Goal: Information Seeking & Learning: Learn about a topic

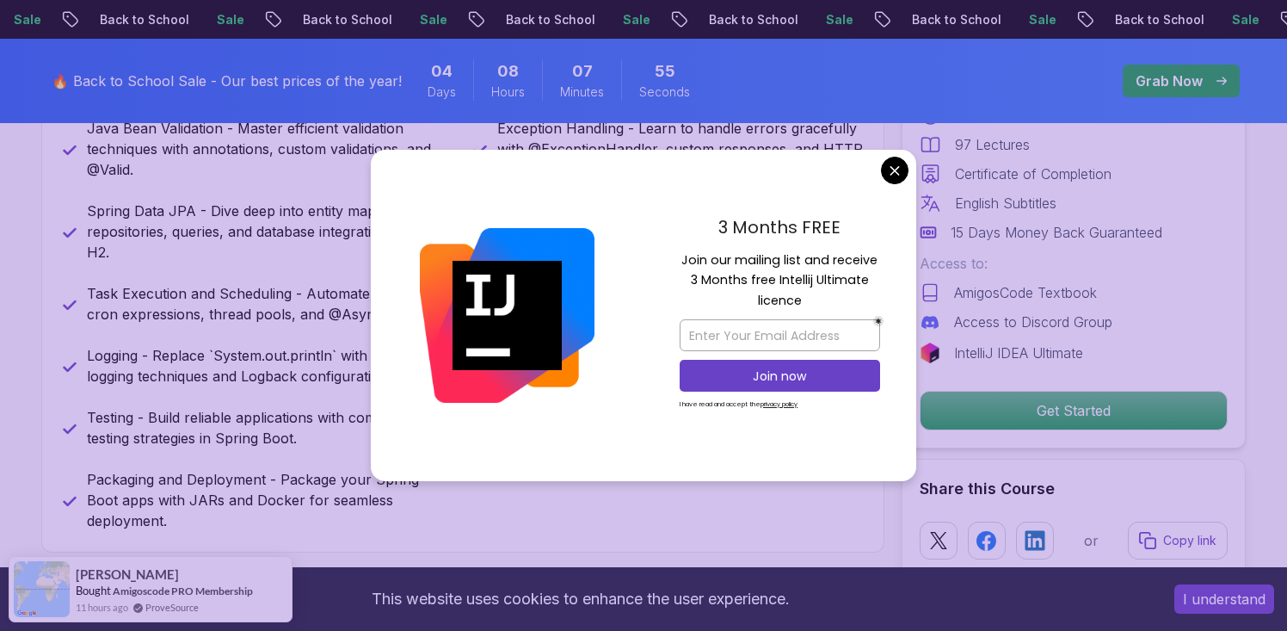
scroll to position [899, 0]
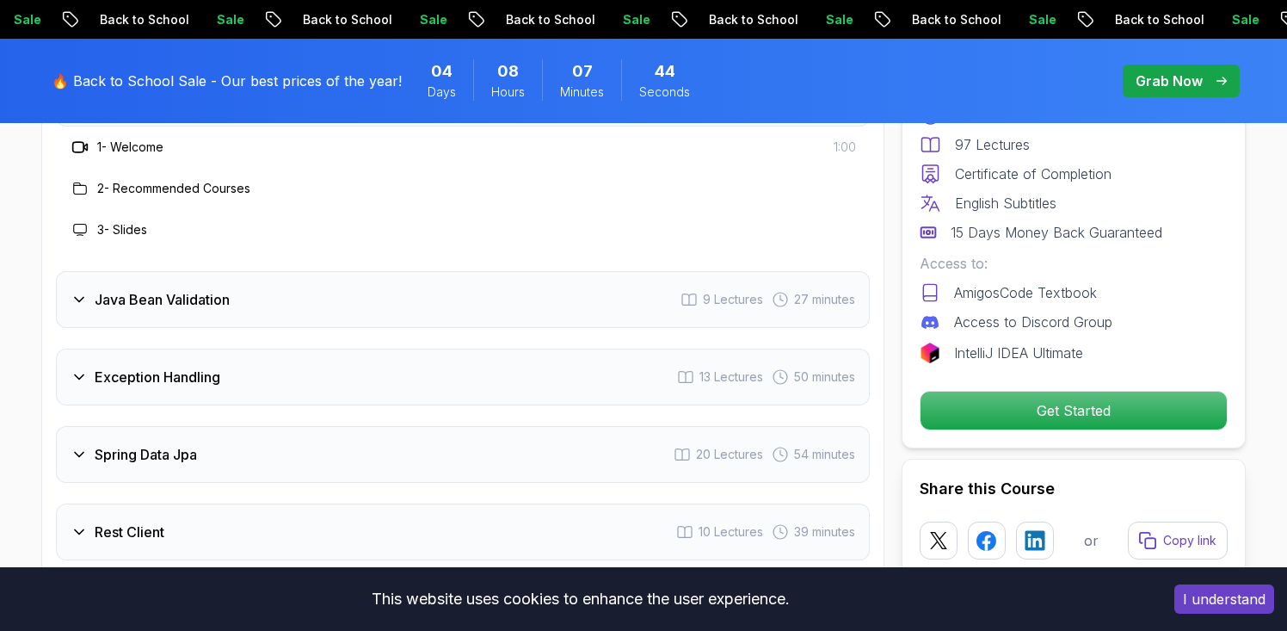
scroll to position [2553, 0]
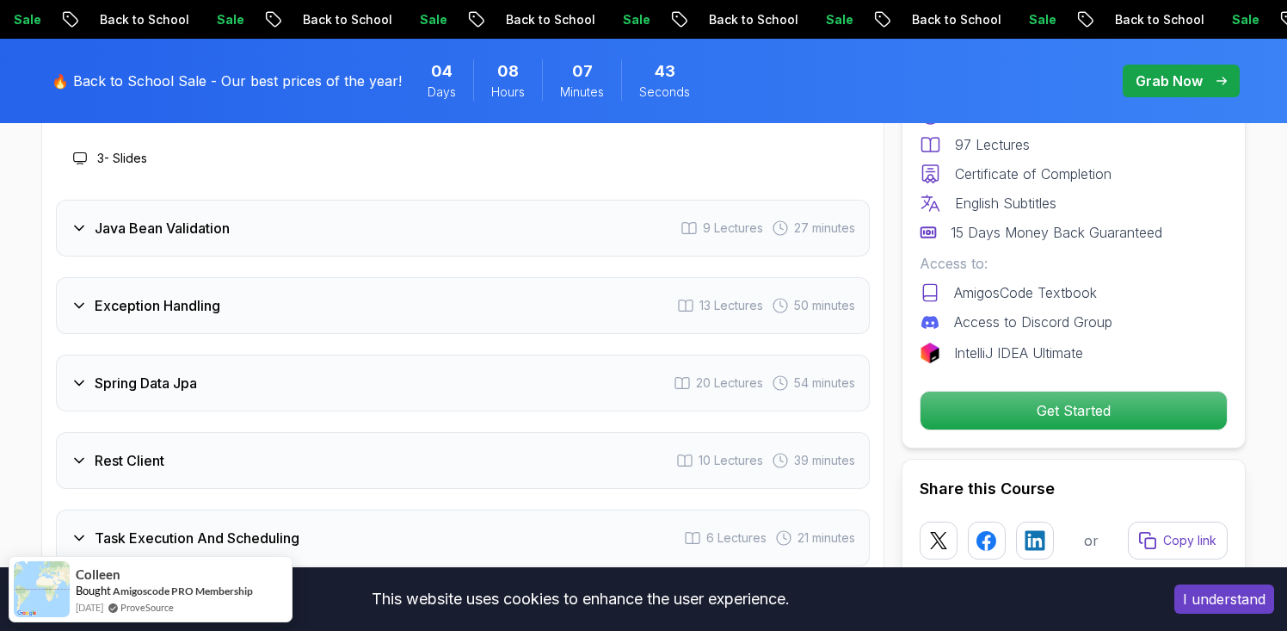
click at [126, 218] on h3 "Java Bean Validation" at bounding box center [162, 228] width 135 height 21
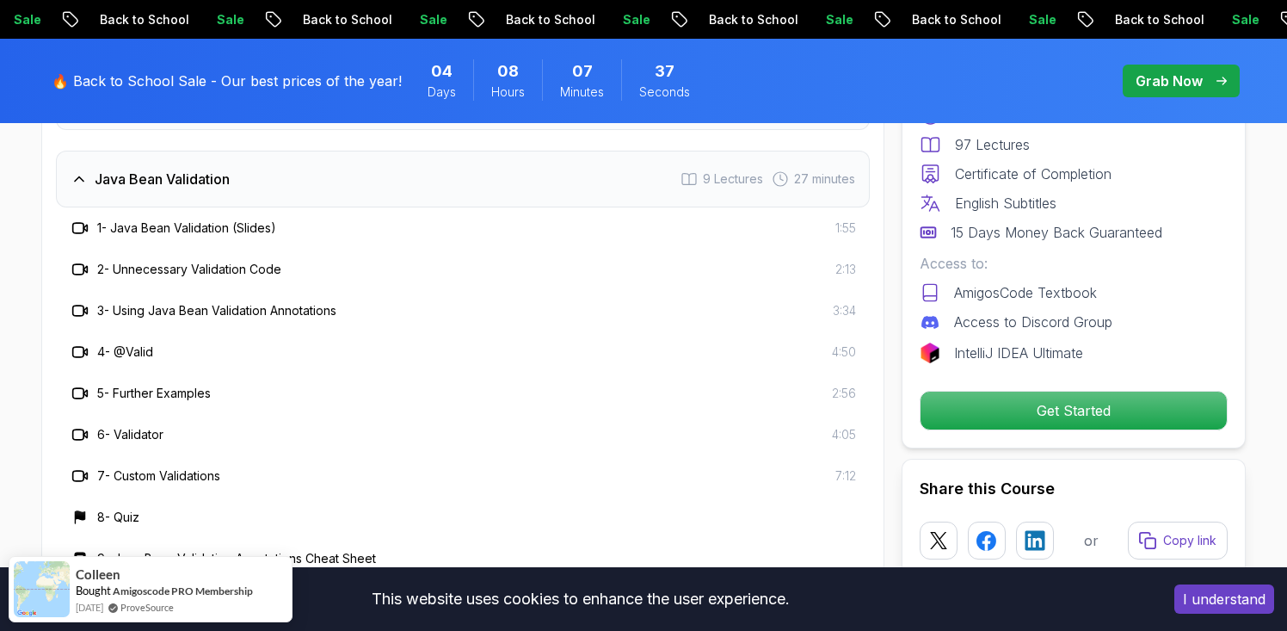
scroll to position [2480, 0]
click at [110, 167] on h3 "Java Bean Validation" at bounding box center [162, 177] width 135 height 21
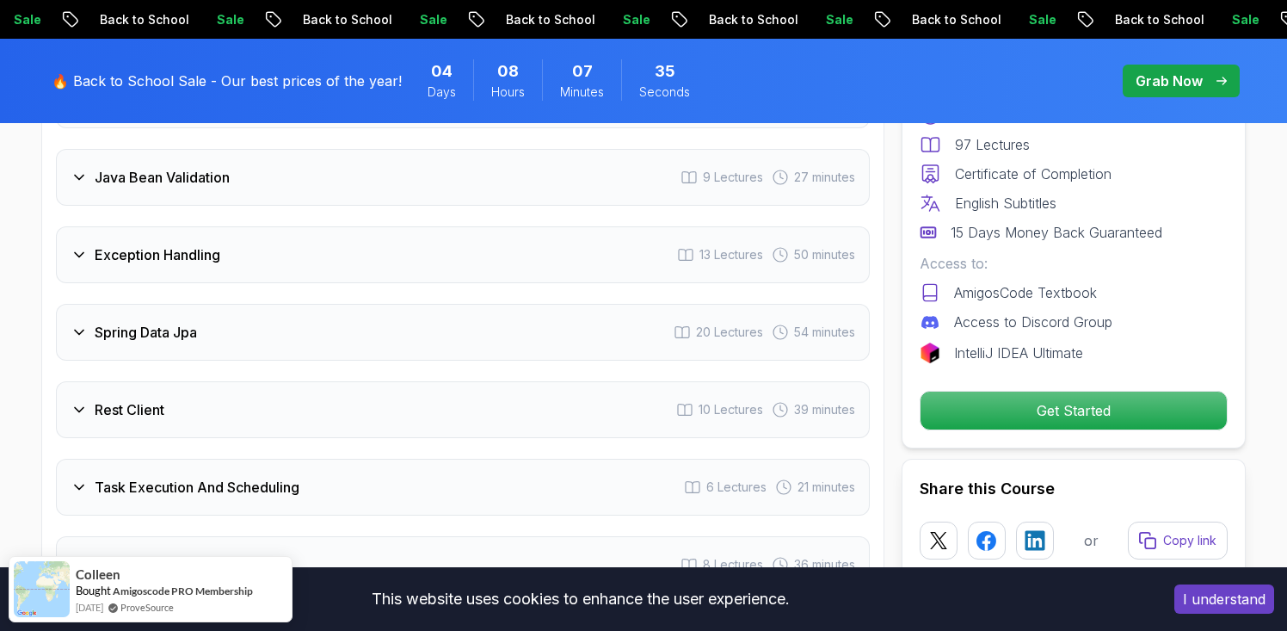
click at [107, 244] on h3 "Exception Handling" at bounding box center [158, 254] width 126 height 21
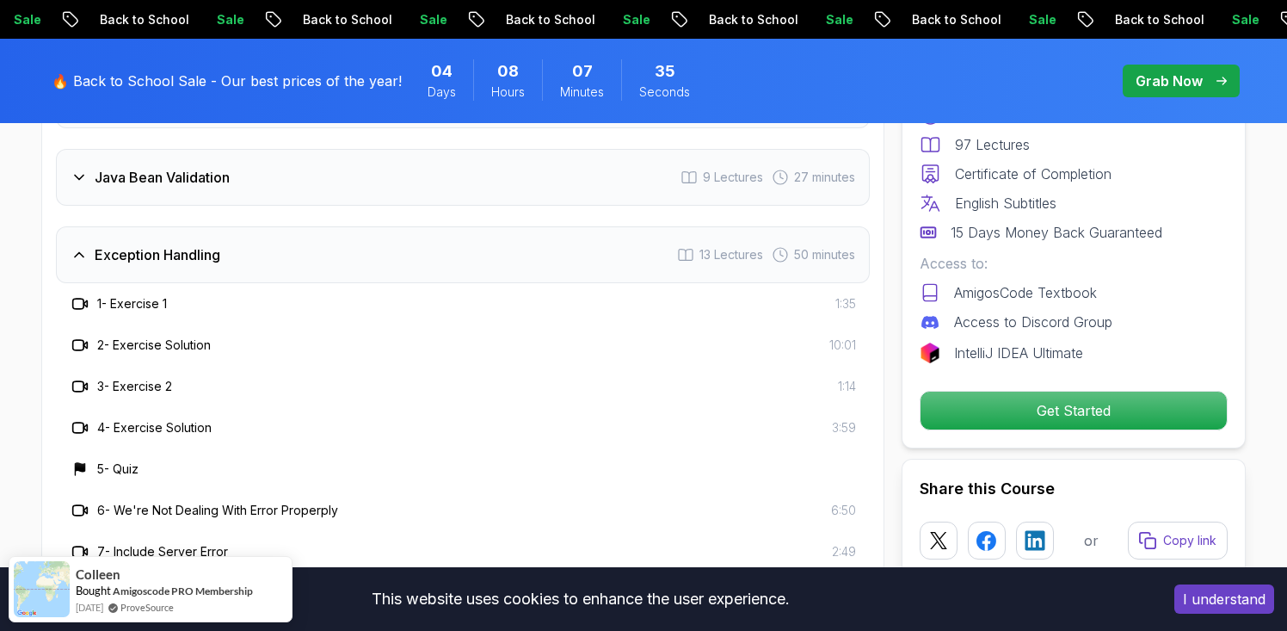
click at [107, 244] on h3 "Exception Handling" at bounding box center [158, 254] width 126 height 21
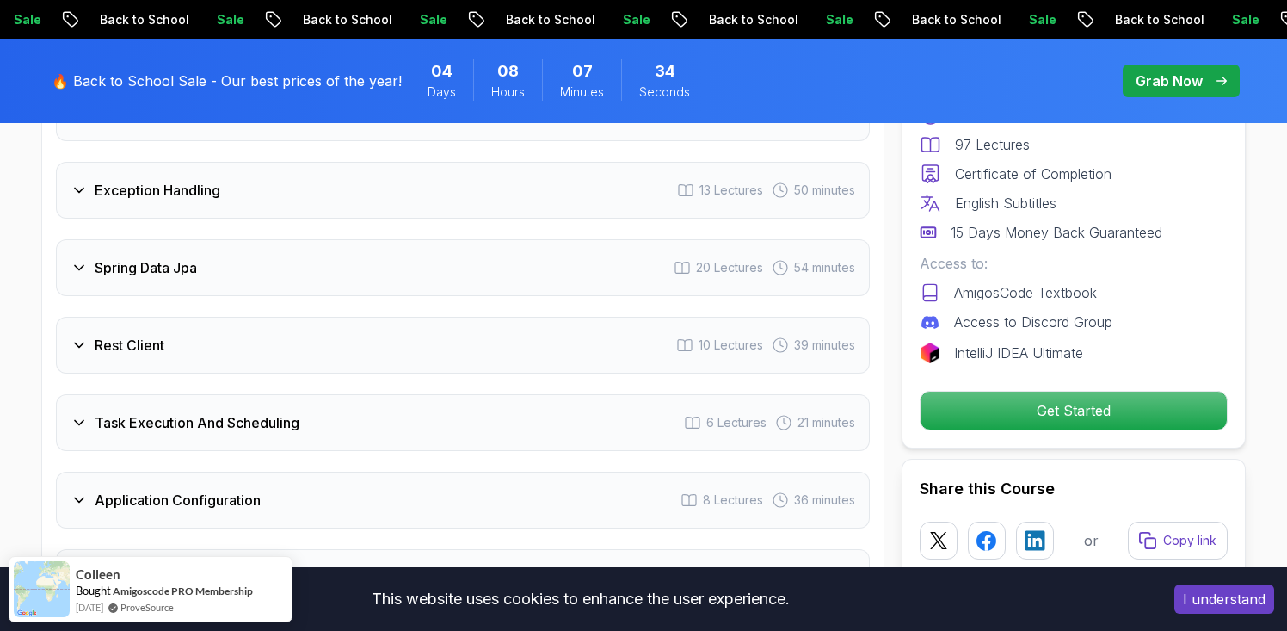
scroll to position [2558, 0]
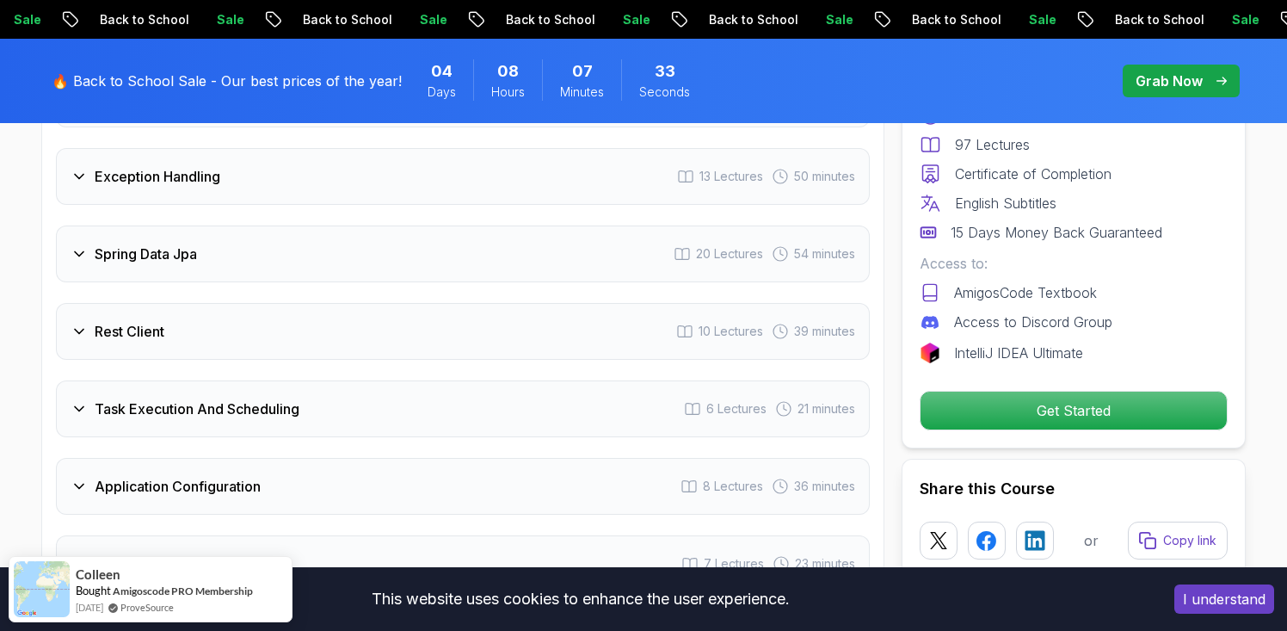
click at [129, 225] on div "Spring Data Jpa 20 Lectures 54 minutes" at bounding box center [463, 253] width 814 height 57
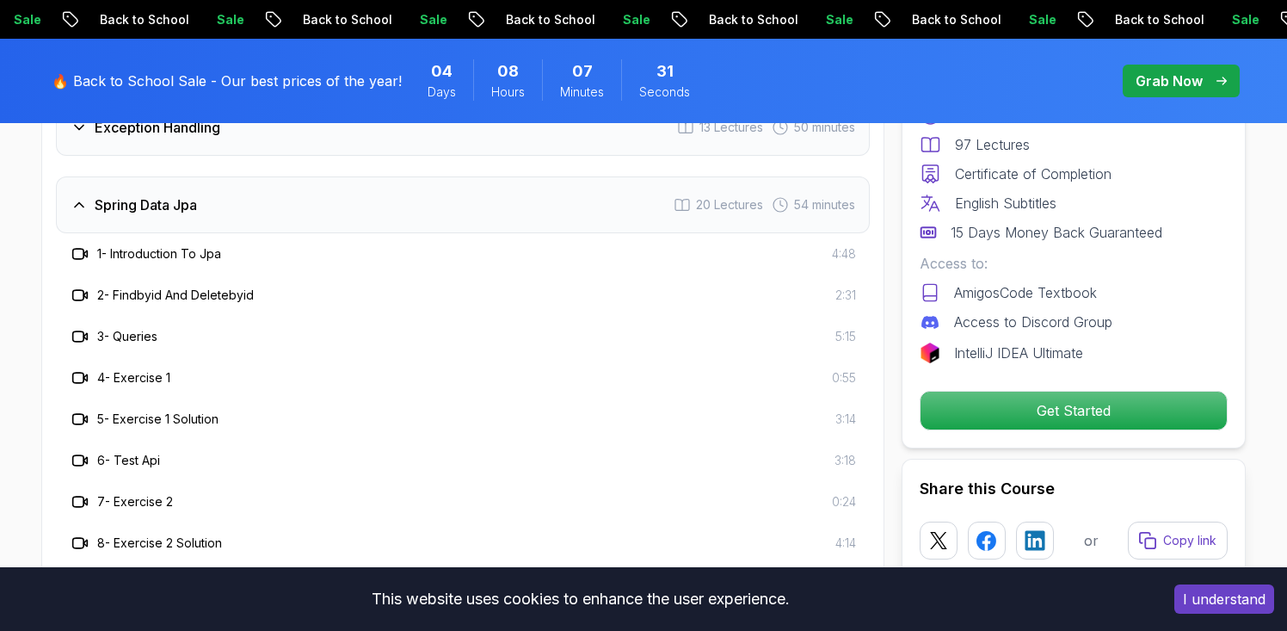
scroll to position [2608, 0]
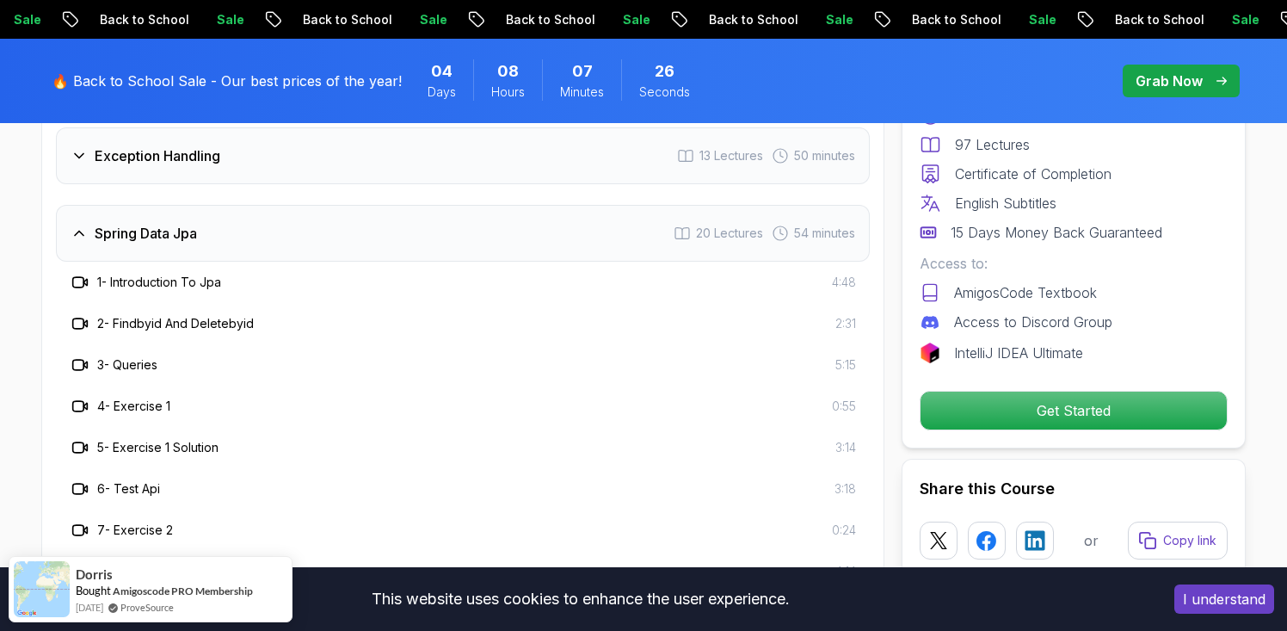
click at [145, 223] on h3 "Spring Data Jpa" at bounding box center [146, 233] width 102 height 21
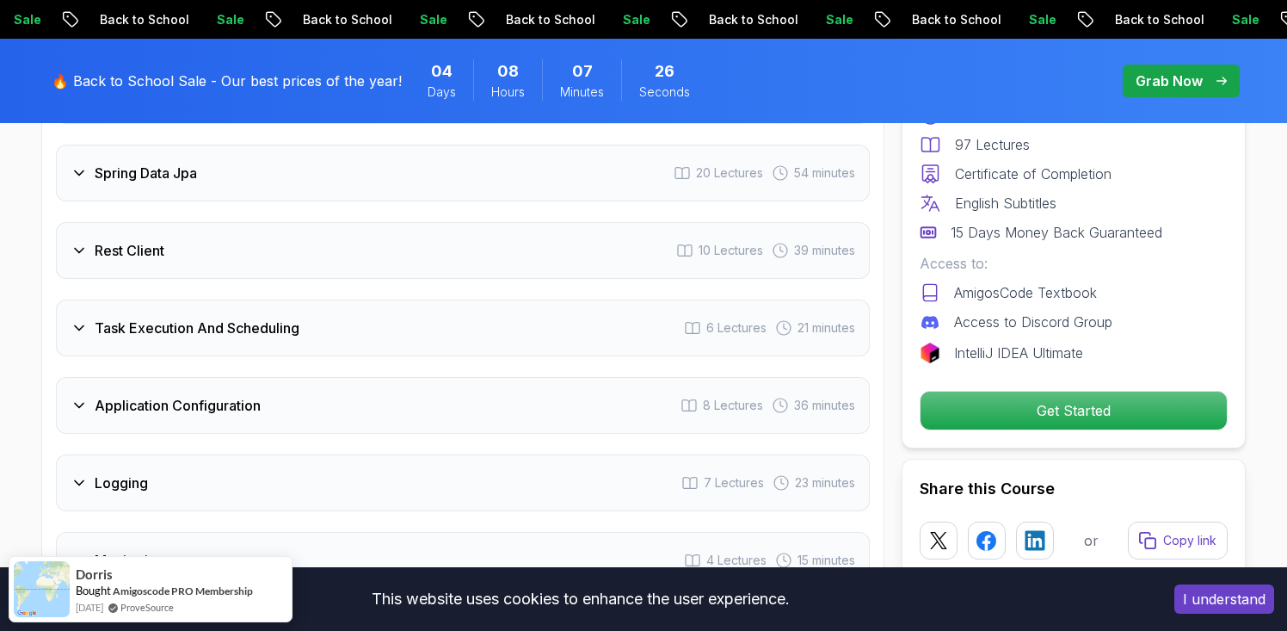
scroll to position [2647, 0]
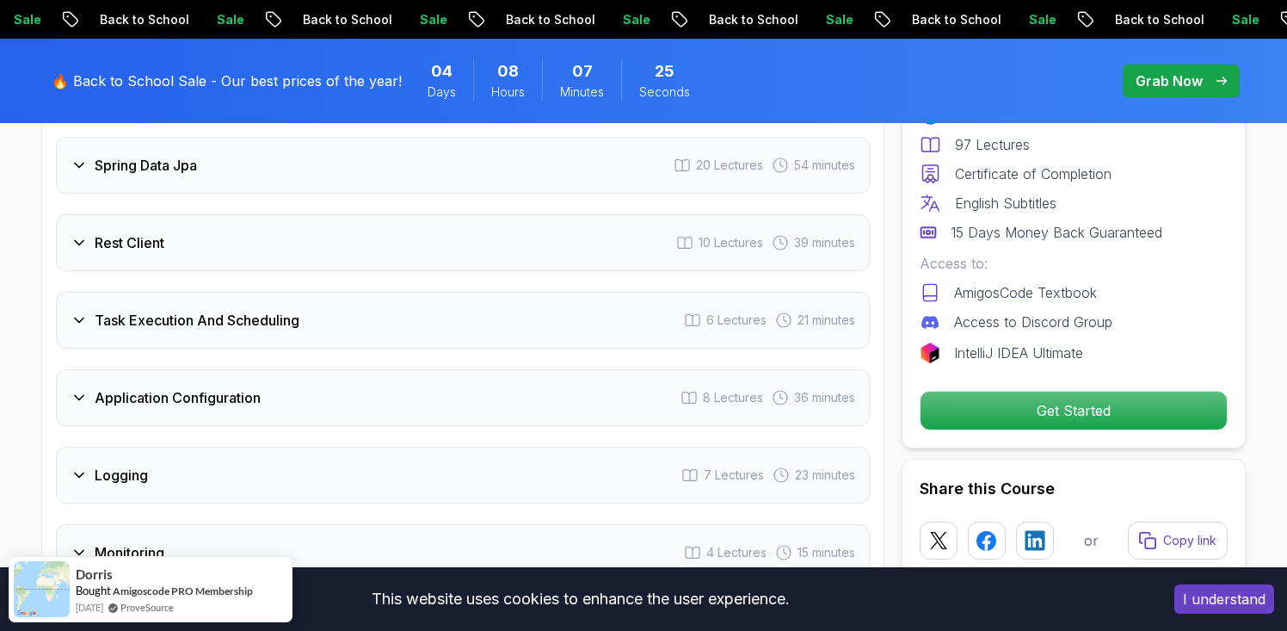
click at [145, 232] on h3 "Rest Client" at bounding box center [130, 242] width 70 height 21
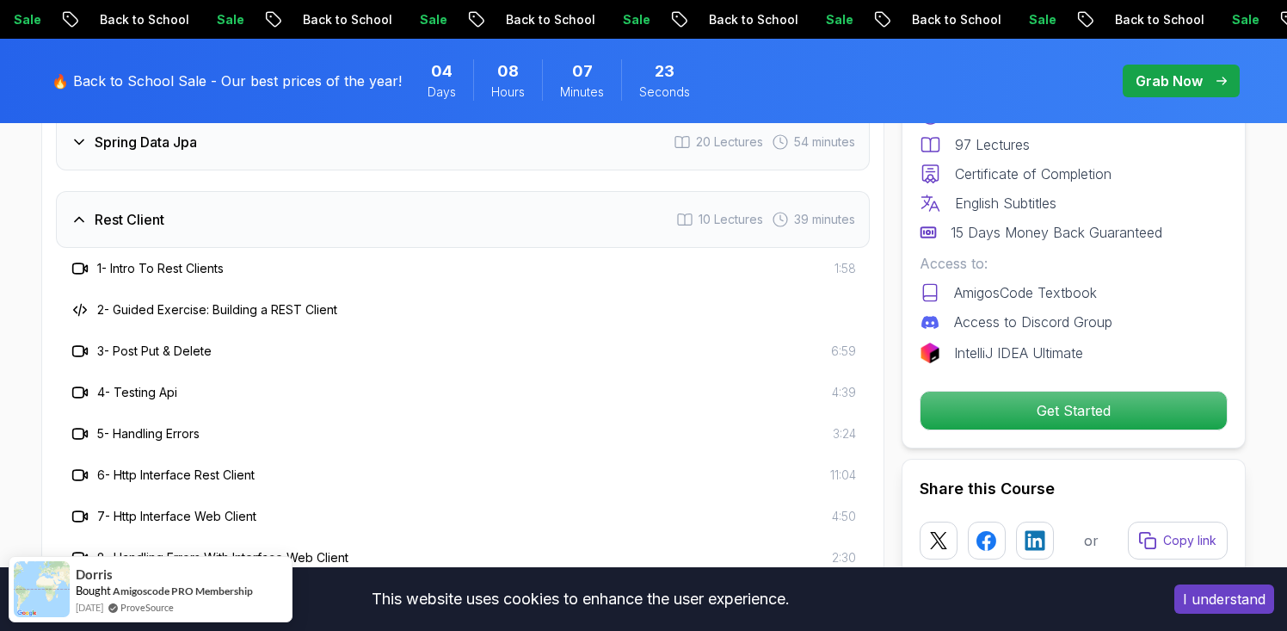
scroll to position [2653, 0]
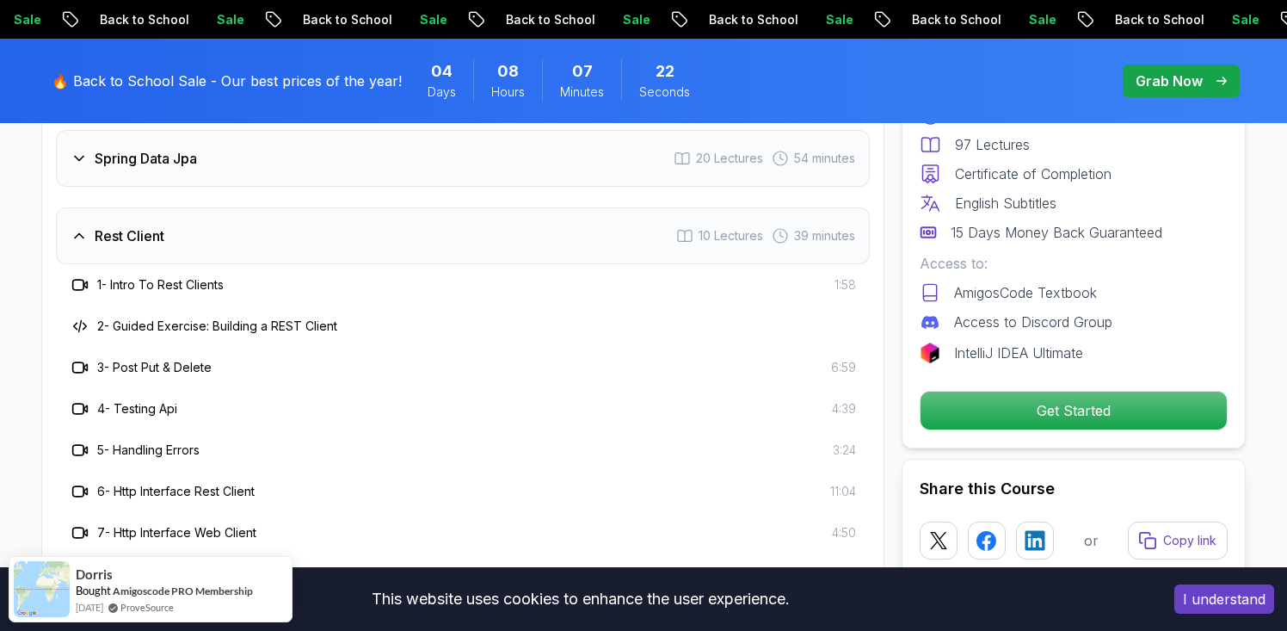
click at [151, 214] on div "Rest Client 10 Lectures 39 minutes" at bounding box center [463, 235] width 814 height 57
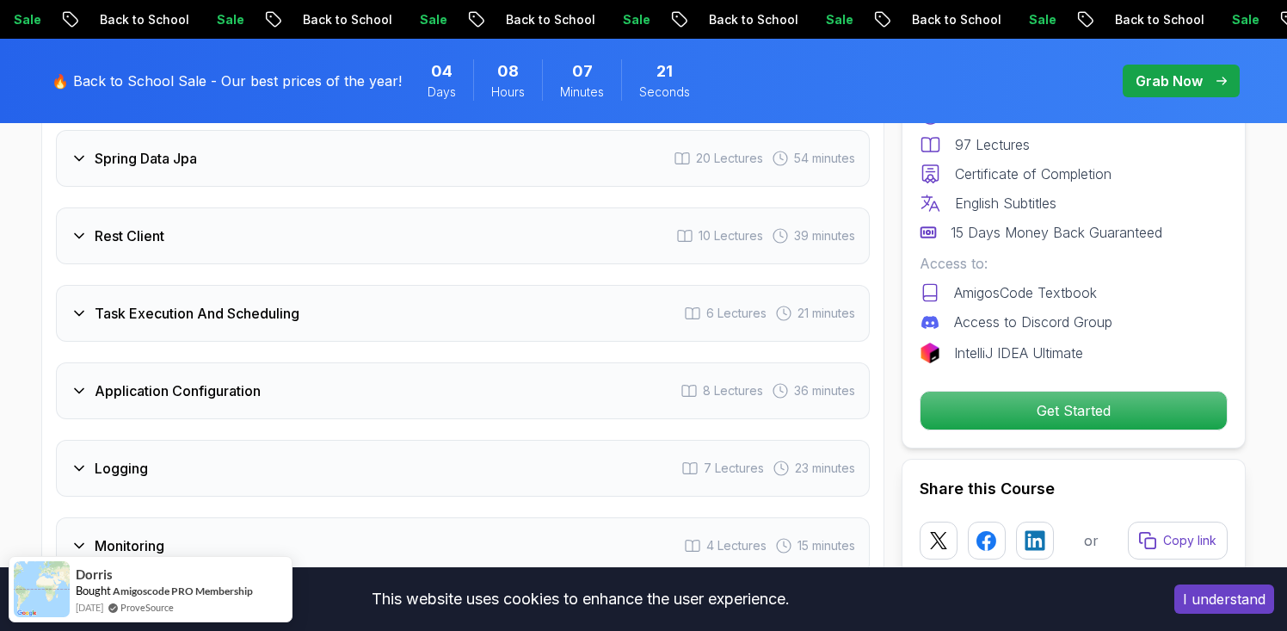
click at [151, 285] on div "Task Execution And Scheduling 6 Lectures 21 minutes" at bounding box center [463, 313] width 814 height 57
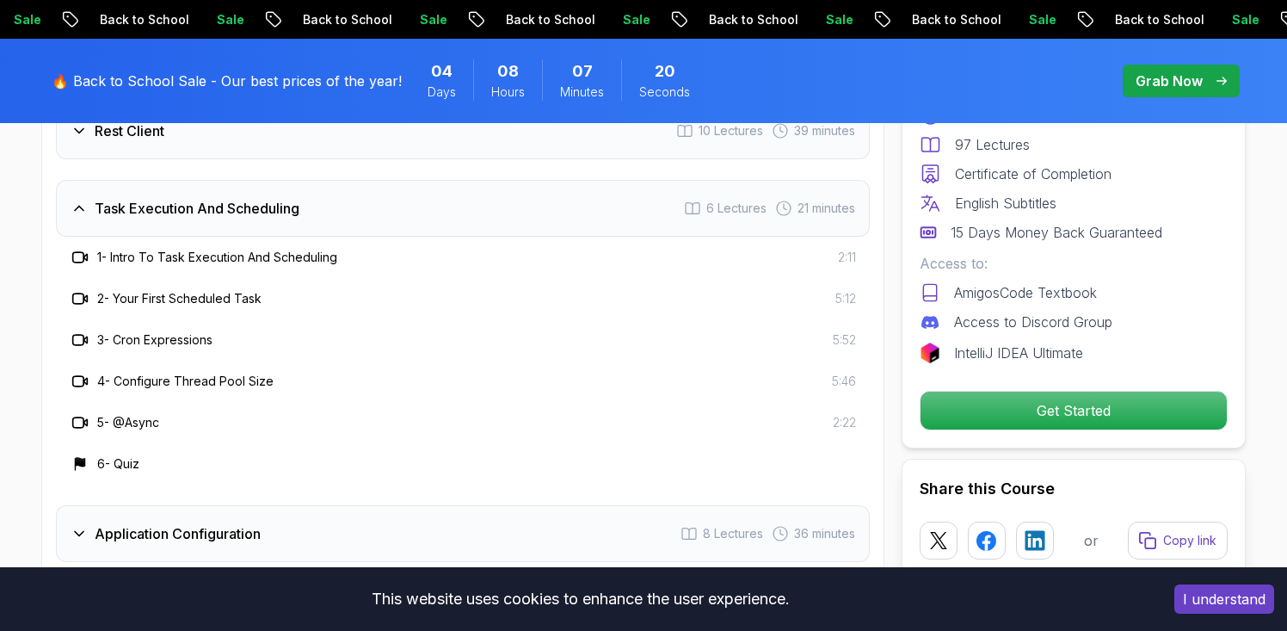
scroll to position [2764, 0]
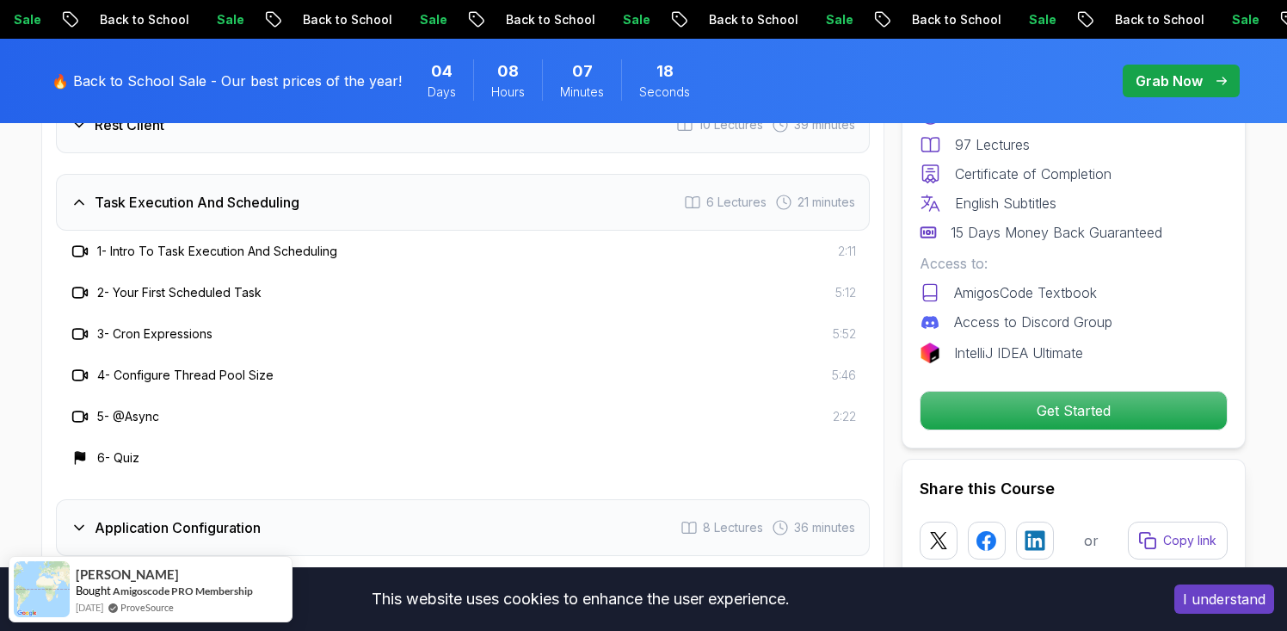
click at [136, 192] on h3 "Task Execution And Scheduling" at bounding box center [197, 202] width 205 height 21
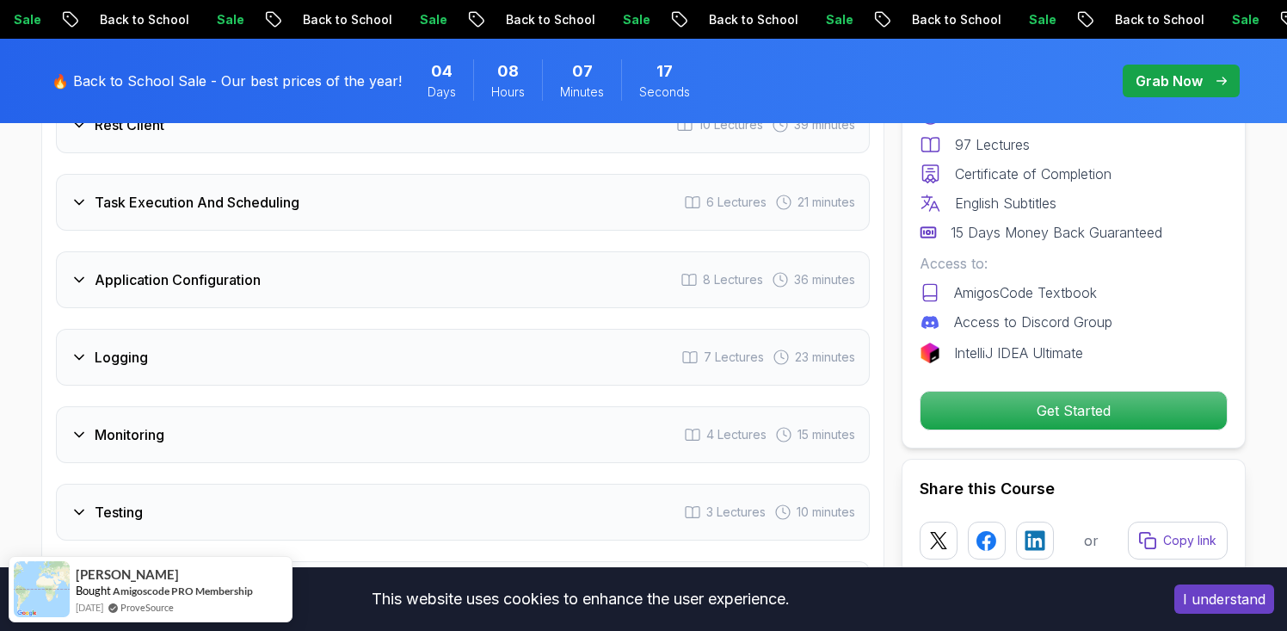
scroll to position [2797, 0]
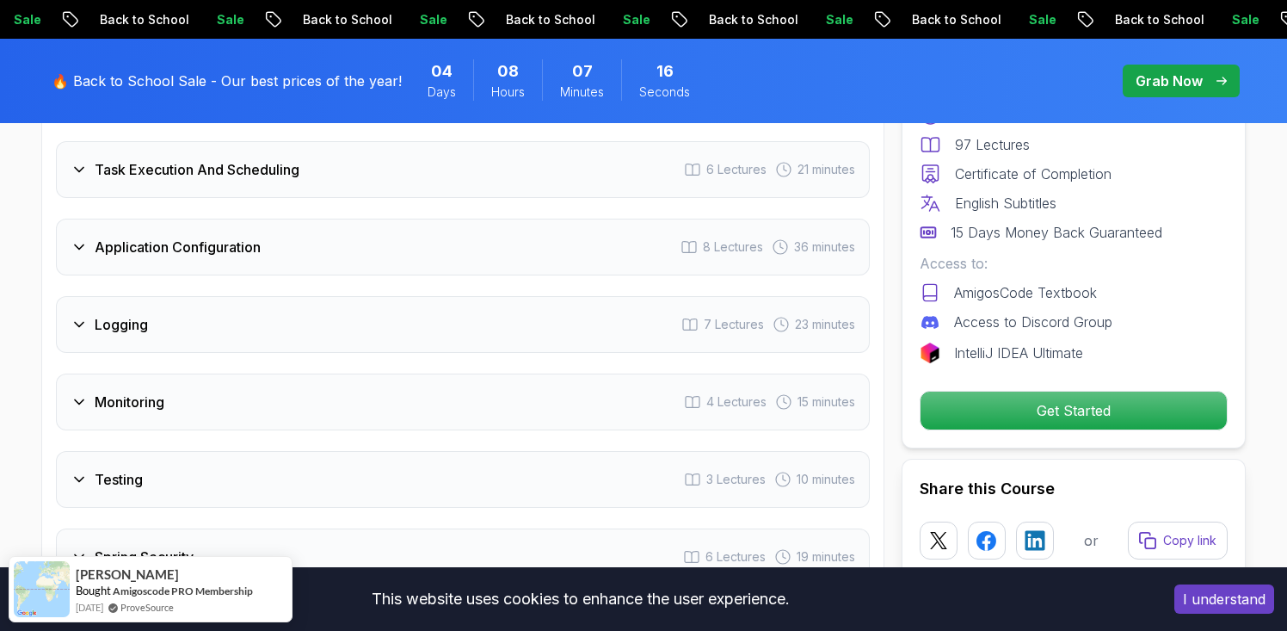
click at [158, 237] on h3 "Application Configuration" at bounding box center [178, 247] width 166 height 21
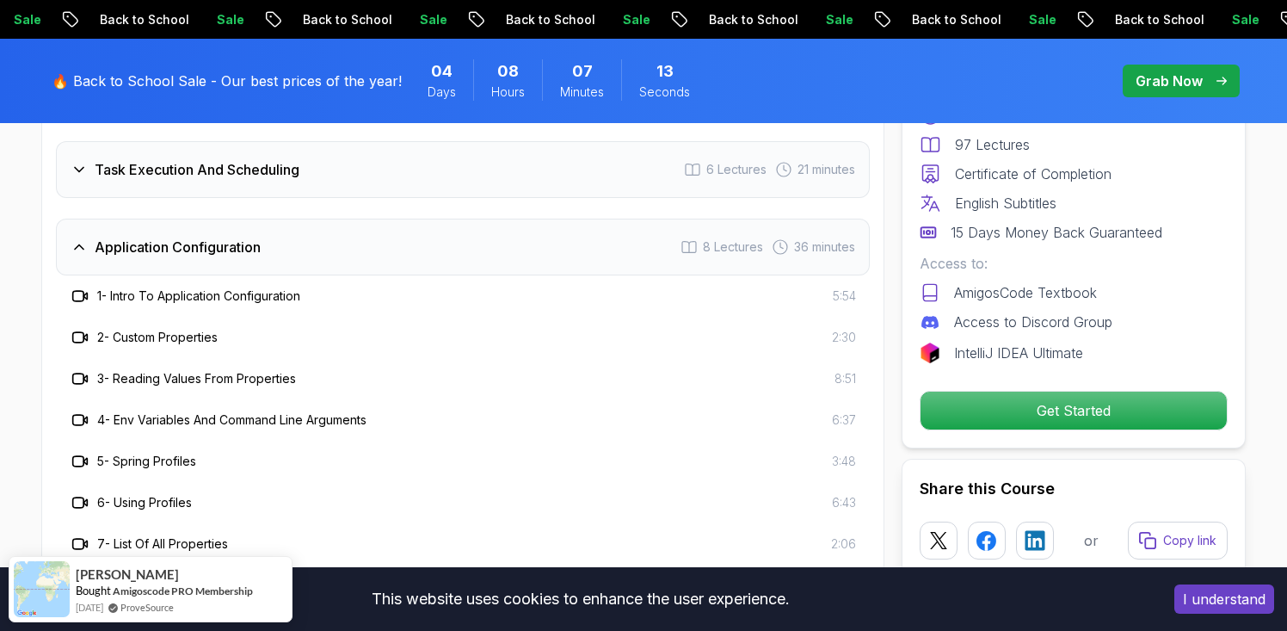
click at [158, 237] on h3 "Application Configuration" at bounding box center [178, 247] width 166 height 21
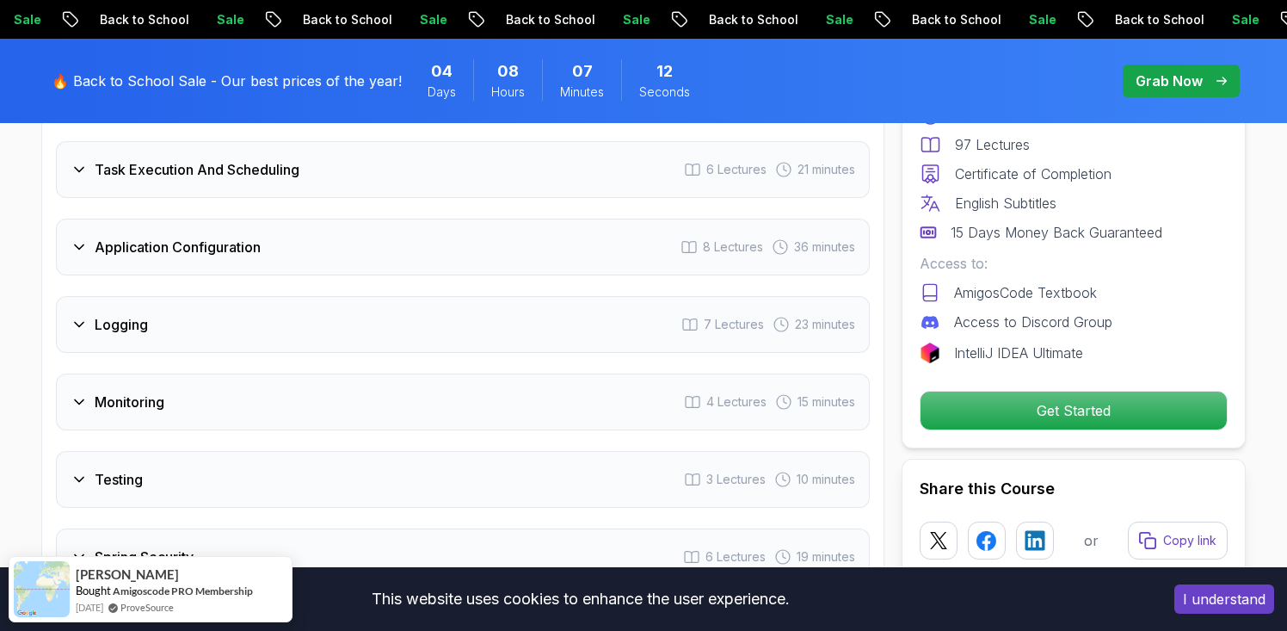
click at [139, 296] on div "Logging 7 Lectures 23 minutes" at bounding box center [463, 324] width 814 height 57
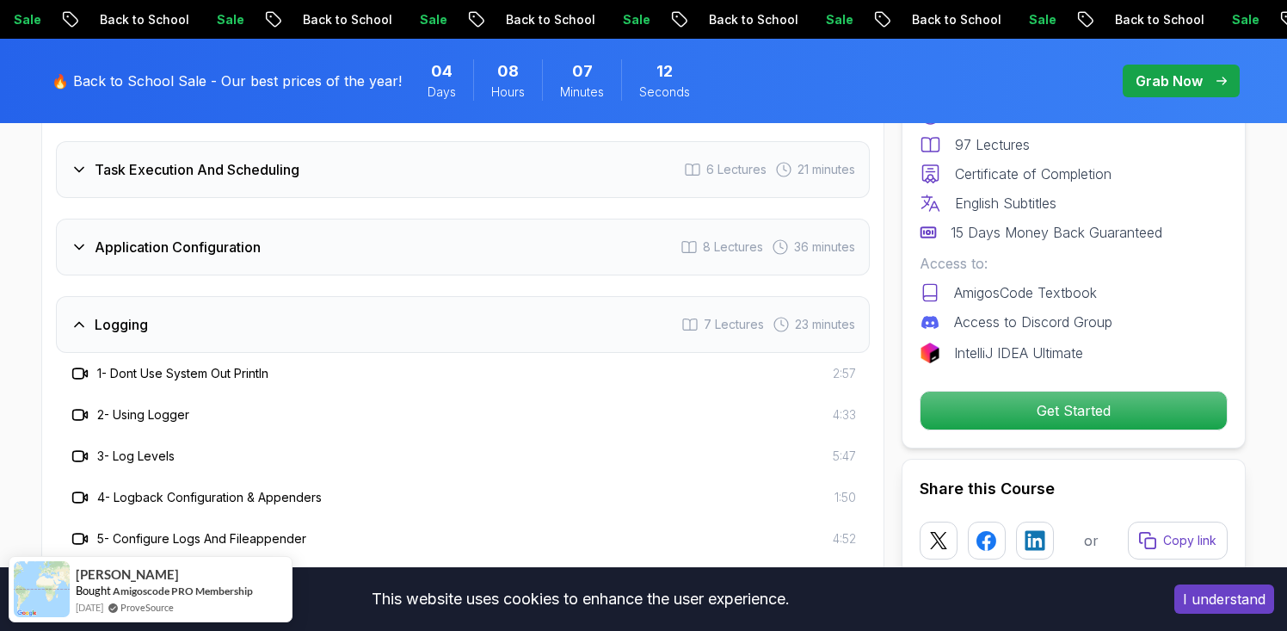
click at [139, 296] on div "Logging 7 Lectures 23 minutes" at bounding box center [463, 324] width 814 height 57
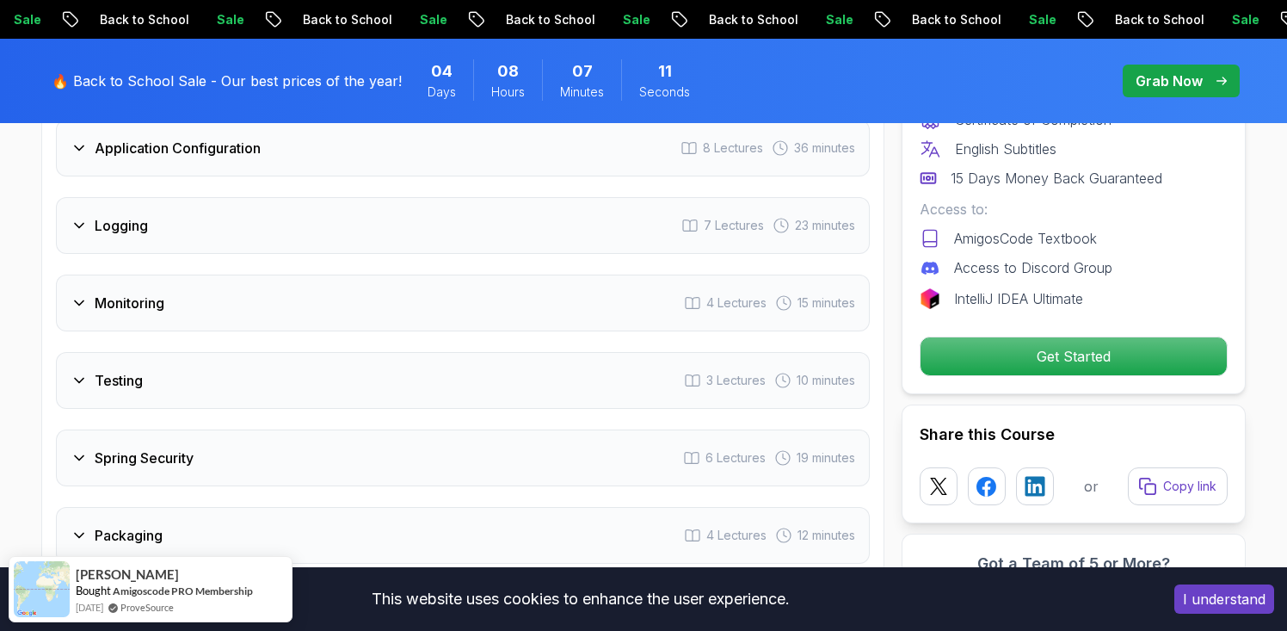
scroll to position [2946, 0]
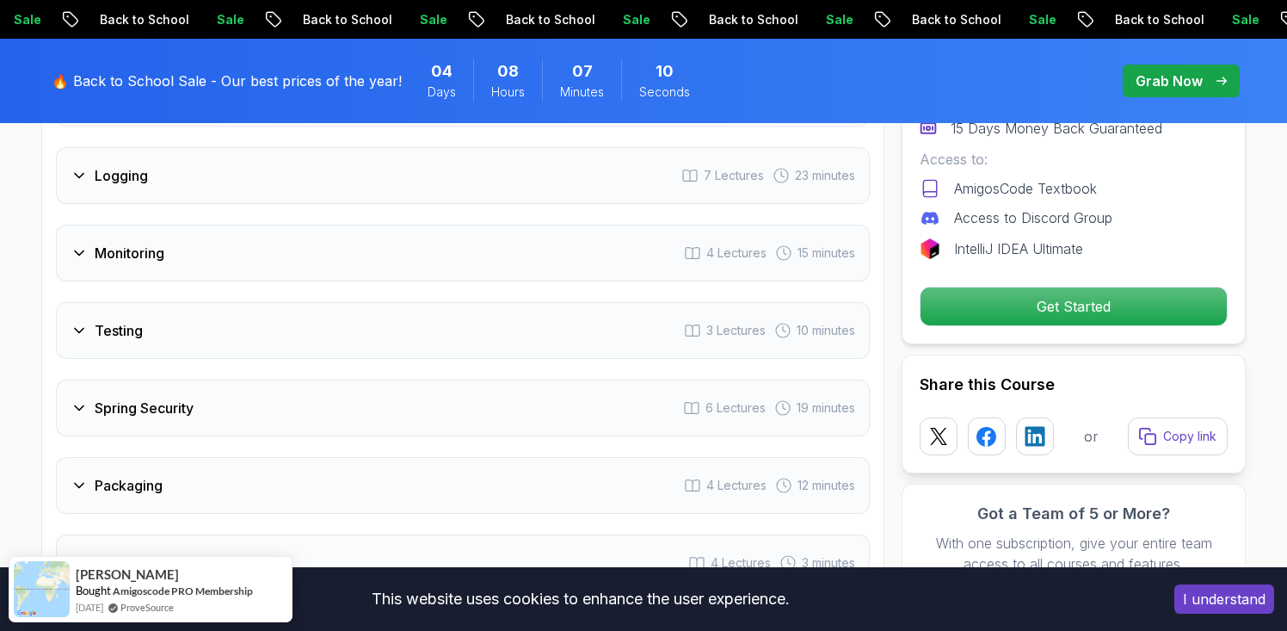
click at [121, 243] on h3 "Monitoring" at bounding box center [130, 253] width 70 height 21
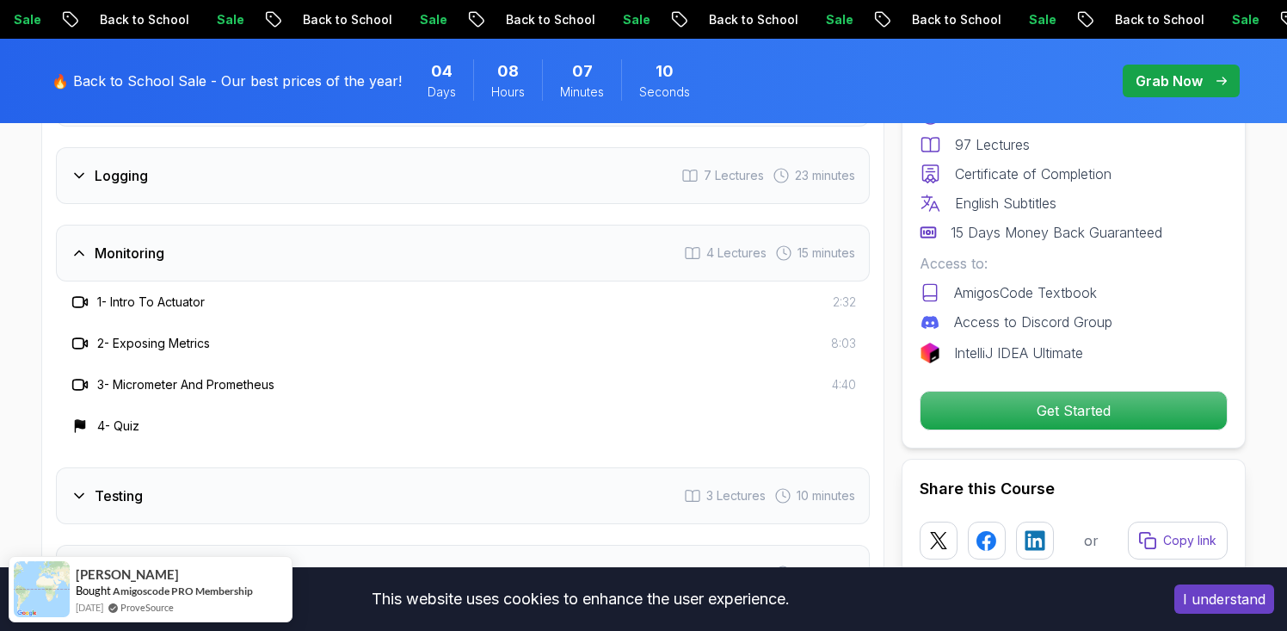
click at [121, 243] on h3 "Monitoring" at bounding box center [130, 253] width 70 height 21
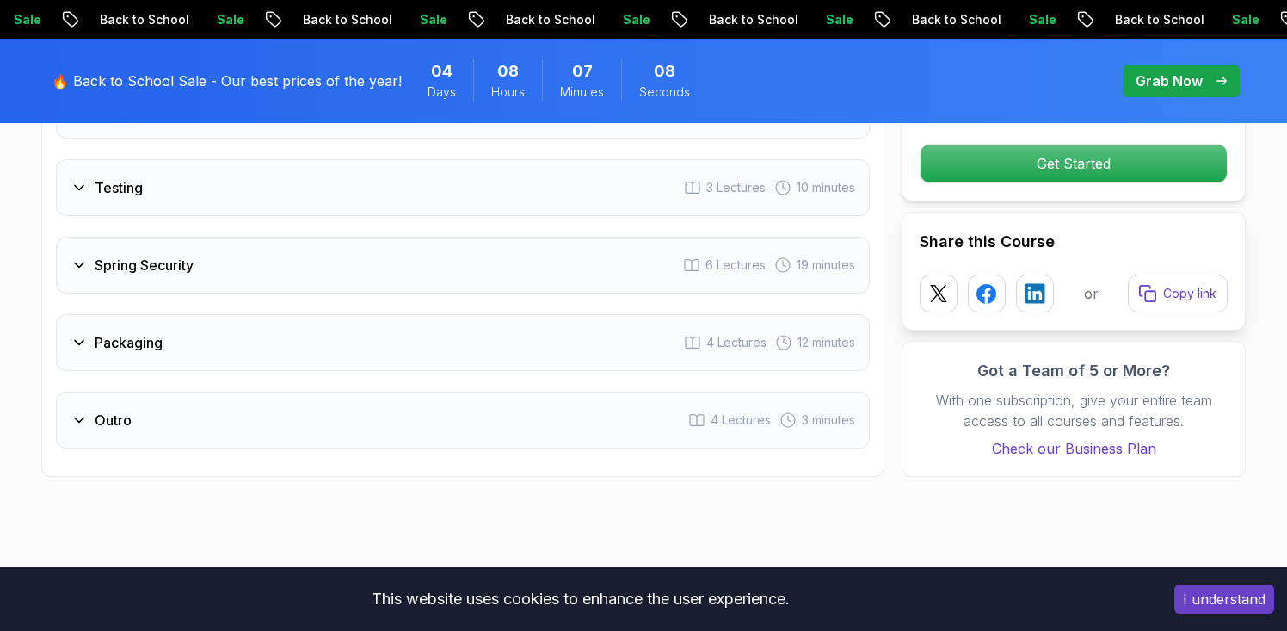
scroll to position [3091, 0]
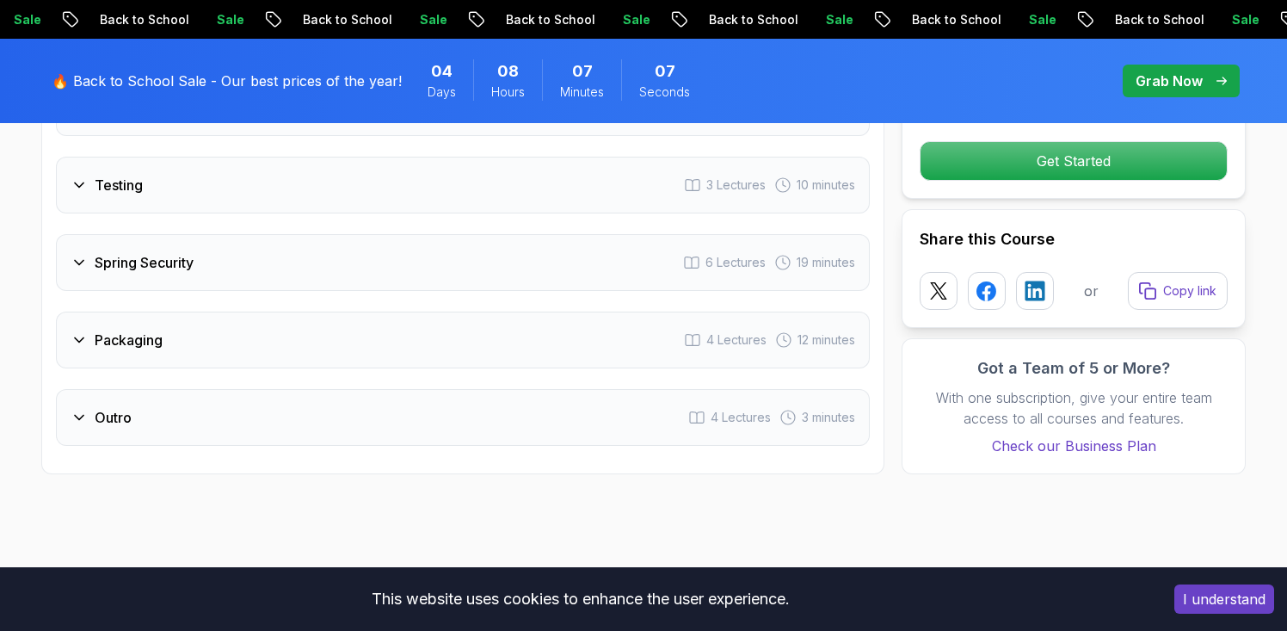
click at [109, 252] on h3 "Spring Security" at bounding box center [144, 262] width 99 height 21
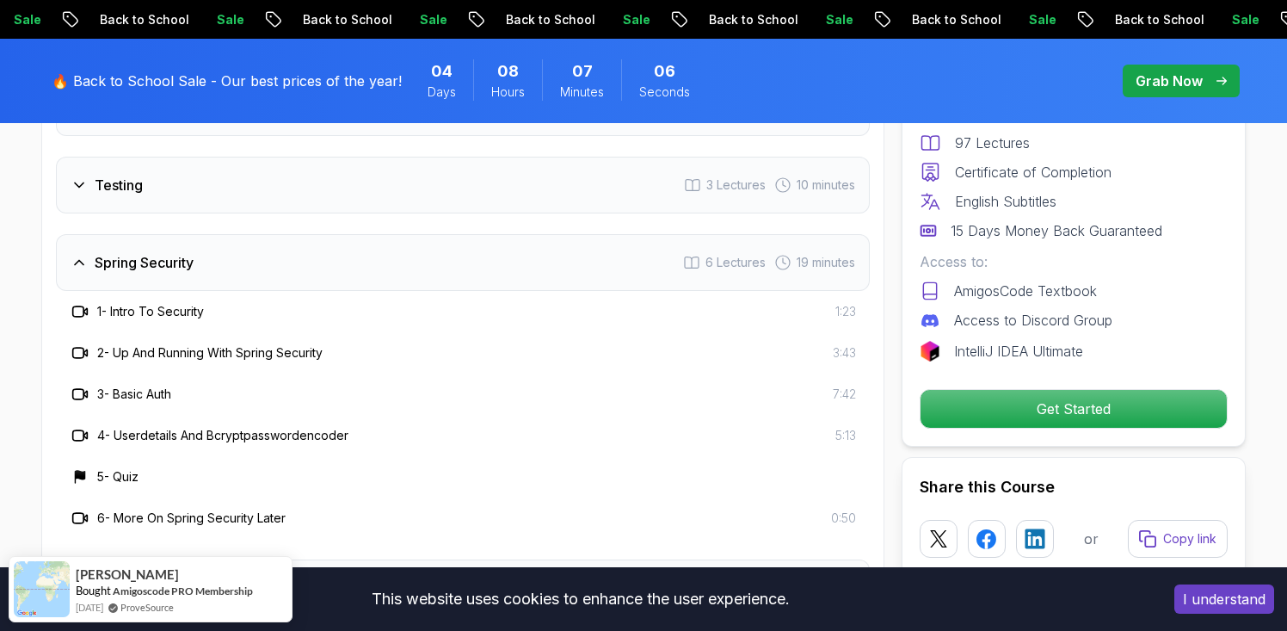
click at [109, 252] on h3 "Spring Security" at bounding box center [144, 262] width 99 height 21
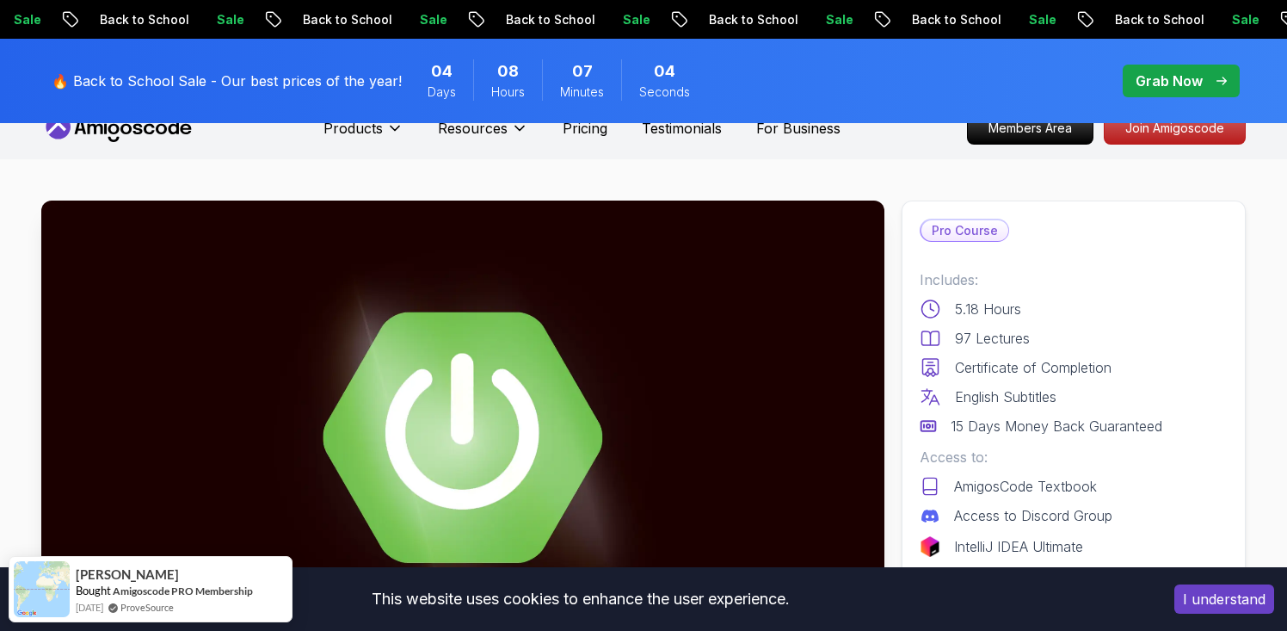
scroll to position [0, 0]
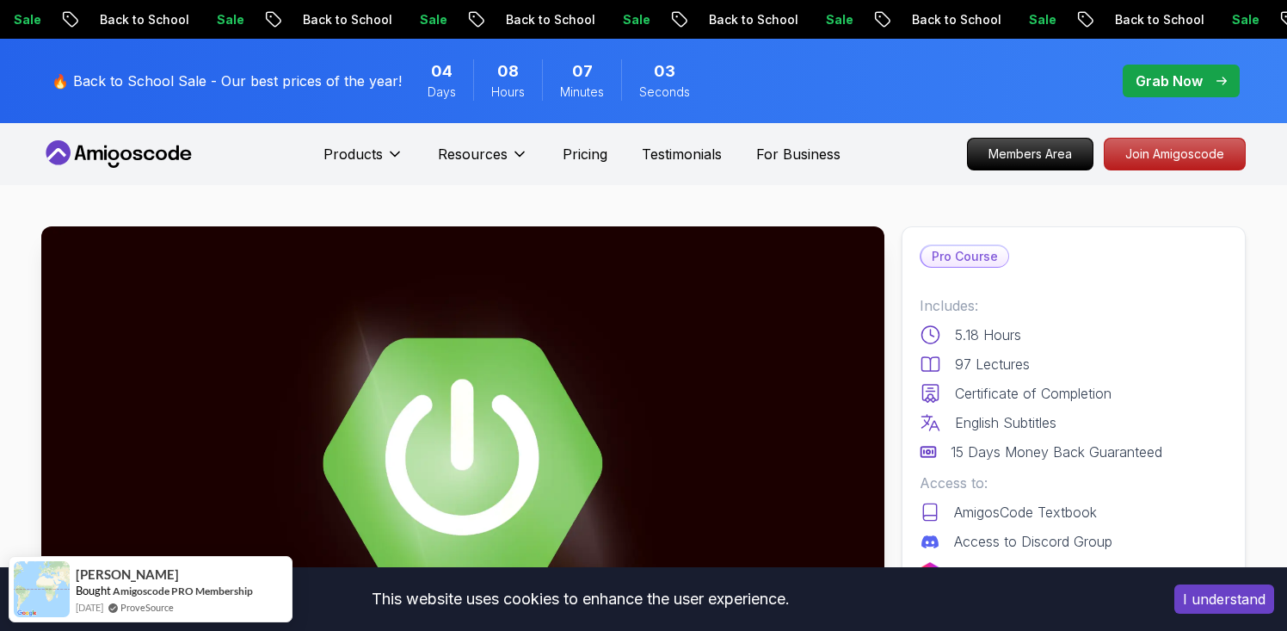
click at [167, 140] on icon at bounding box center [118, 154] width 155 height 28
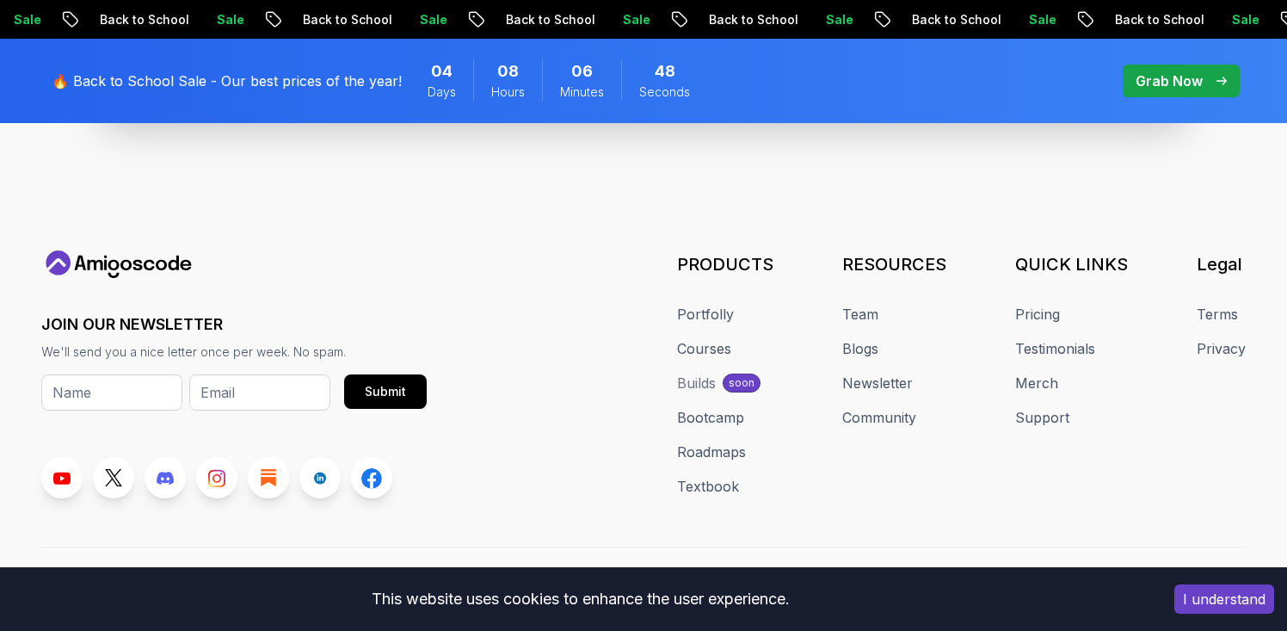
scroll to position [6703, 0]
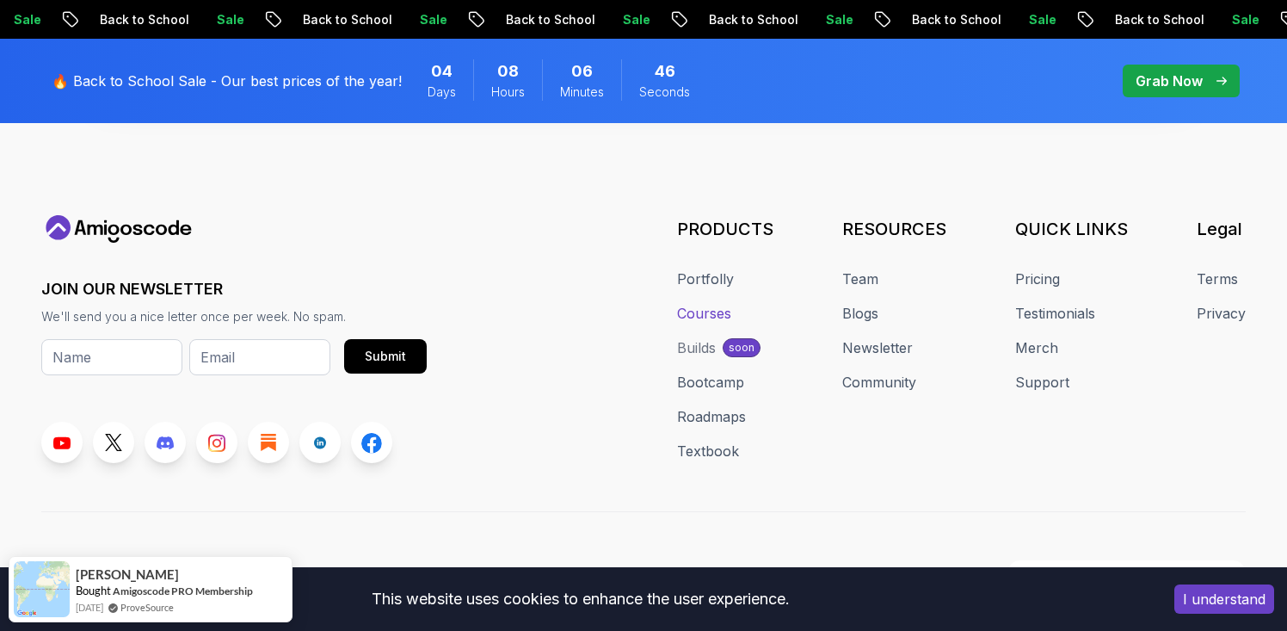
click at [709, 303] on link "Courses" at bounding box center [704, 313] width 54 height 21
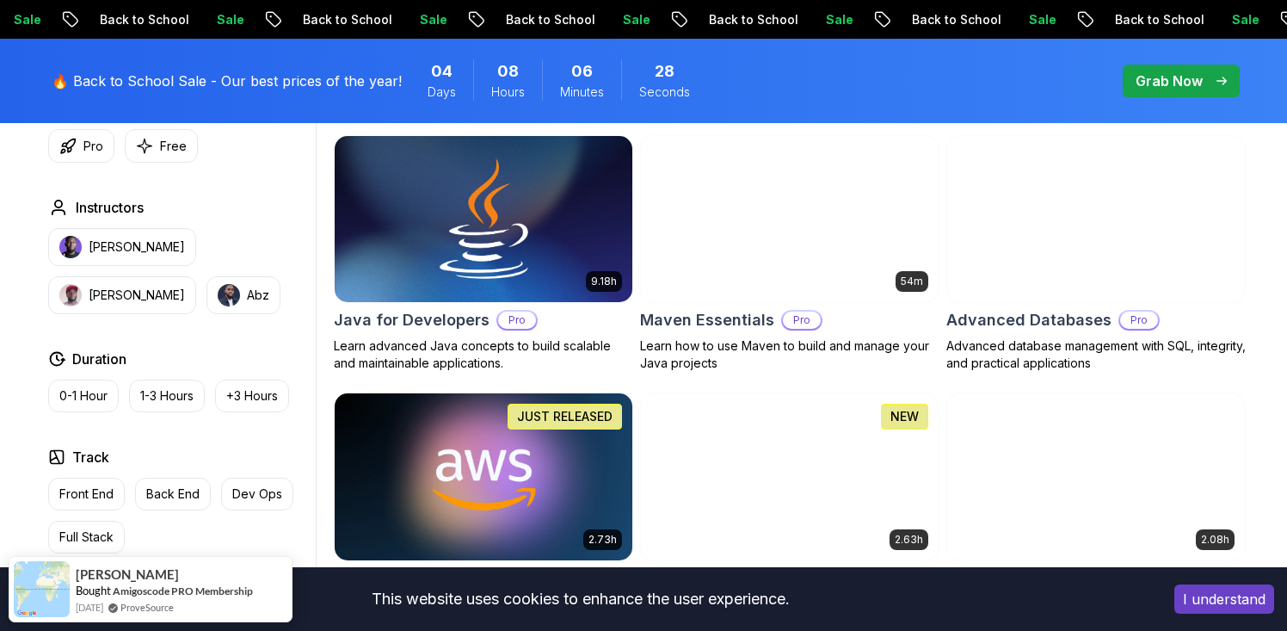
scroll to position [1059, 0]
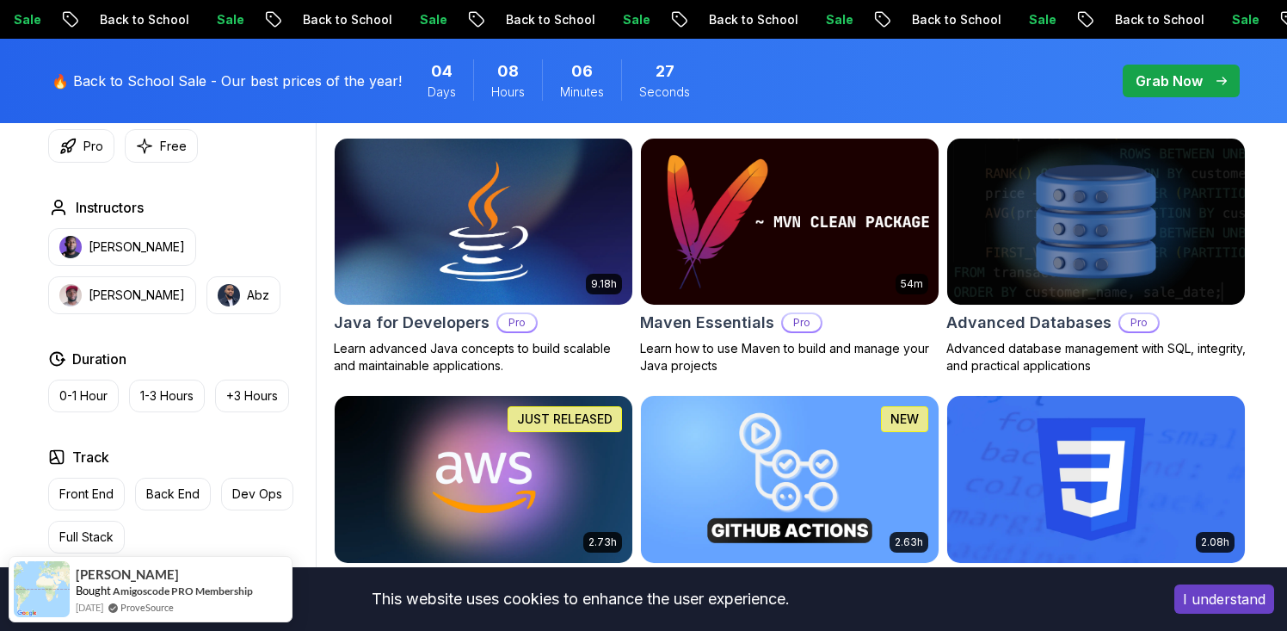
click at [694, 326] on h2 "Maven Essentials" at bounding box center [707, 323] width 134 height 24
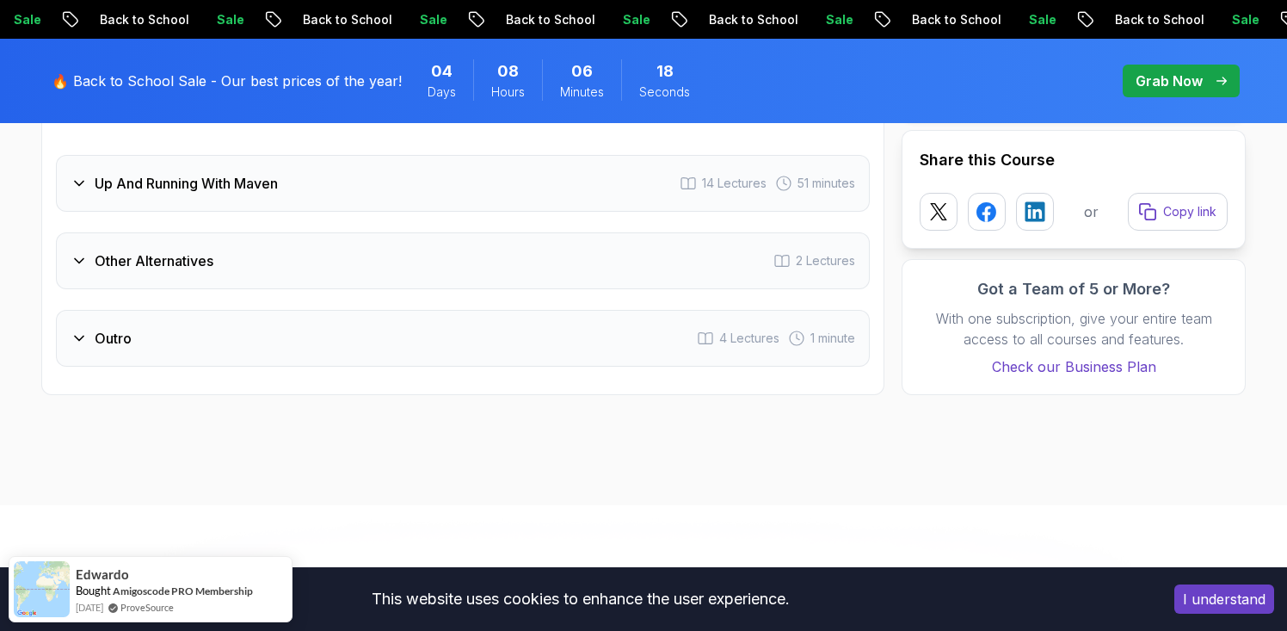
scroll to position [2392, 0]
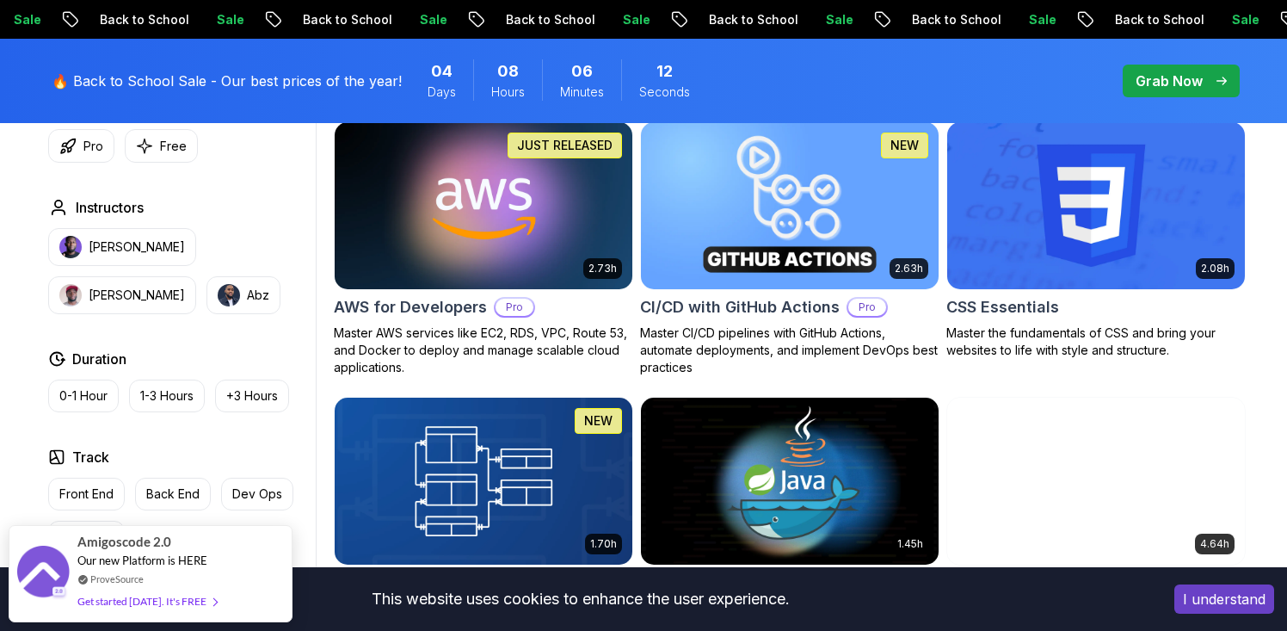
scroll to position [1374, 0]
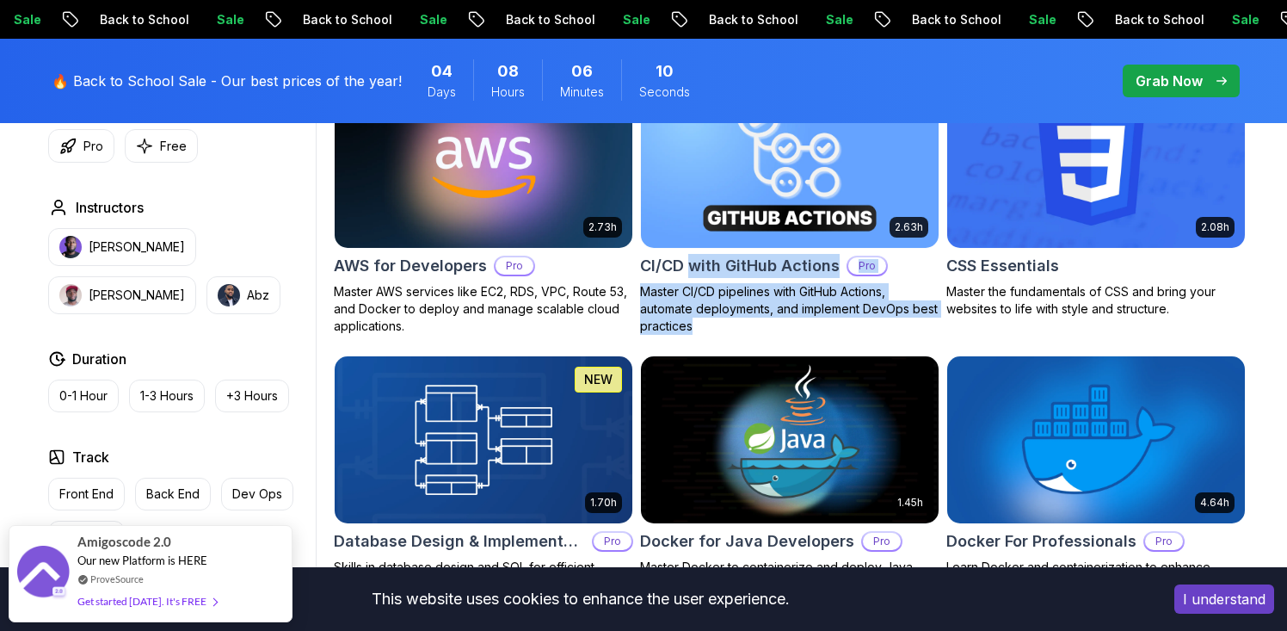
drag, startPoint x: 926, startPoint y: 341, endPoint x: 687, endPoint y: 261, distance: 252.2
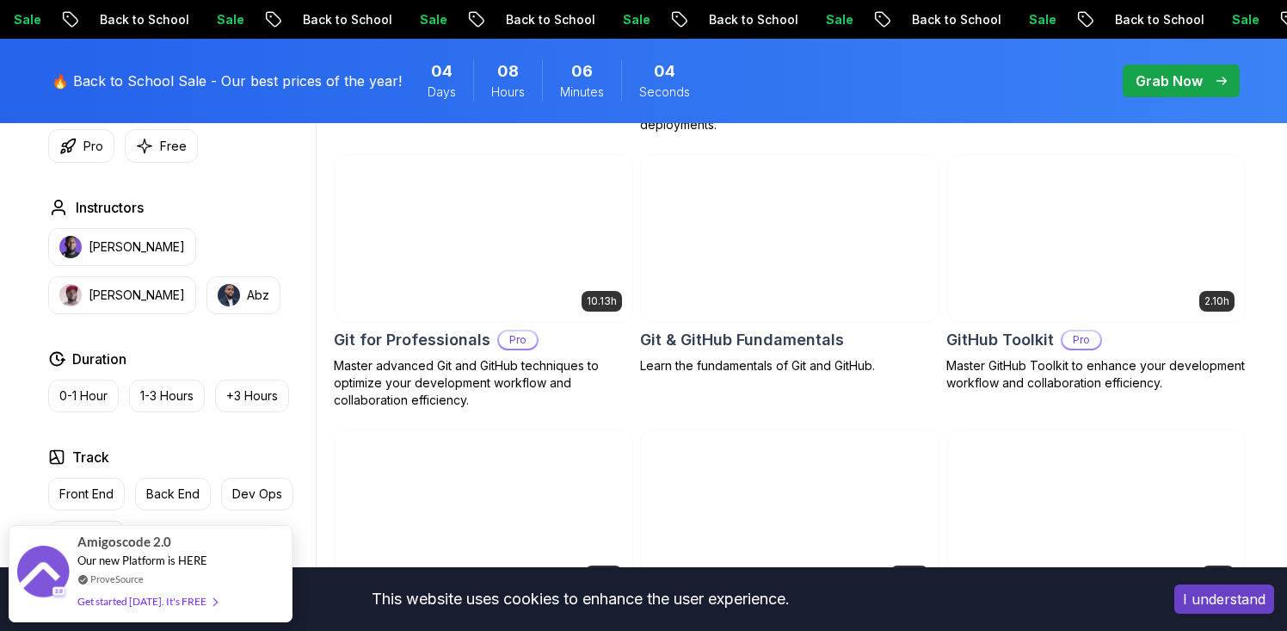
scroll to position [1834, 0]
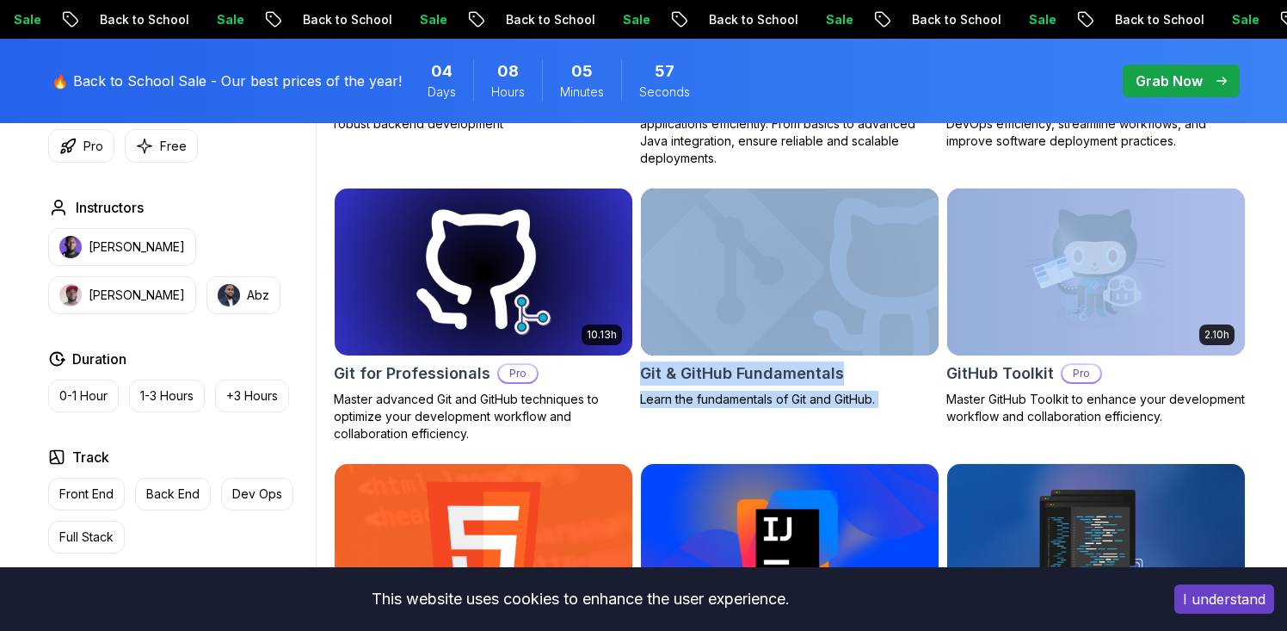
drag, startPoint x: 940, startPoint y: 428, endPoint x: 675, endPoint y: 176, distance: 366.4
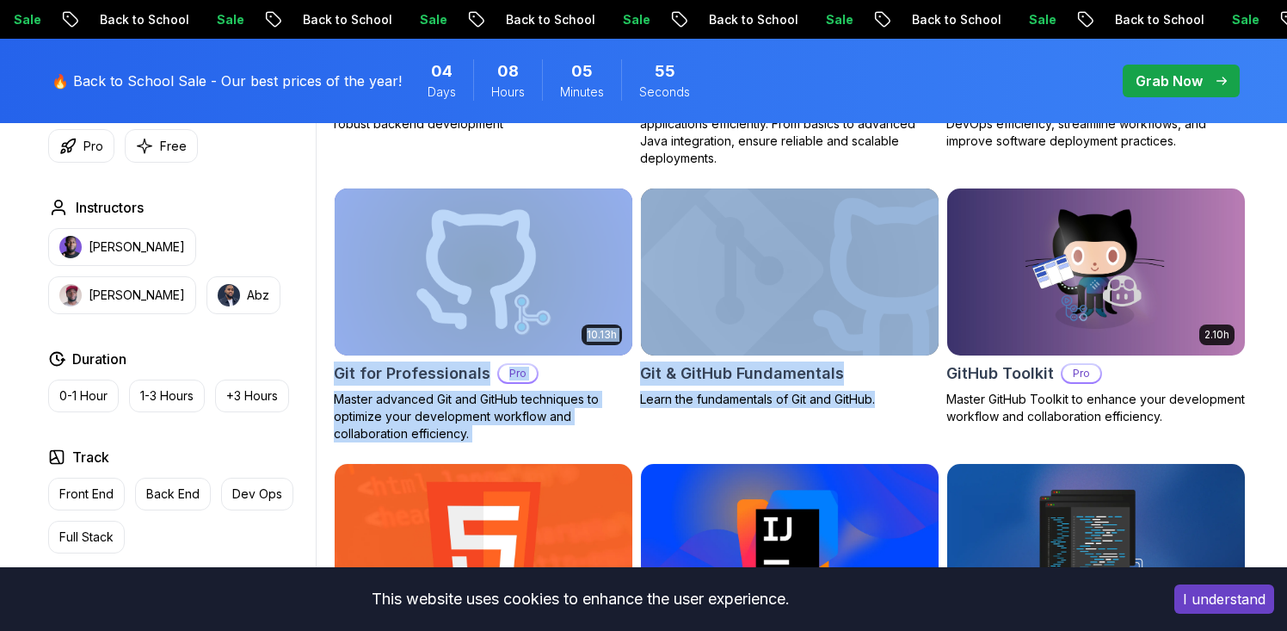
drag, startPoint x: 635, startPoint y: 196, endPoint x: 923, endPoint y: 434, distance: 373.5
click at [932, 425] on div "Git & GitHub Fundamentals Learn the fundamentals of Git and GitHub." at bounding box center [789, 315] width 299 height 255
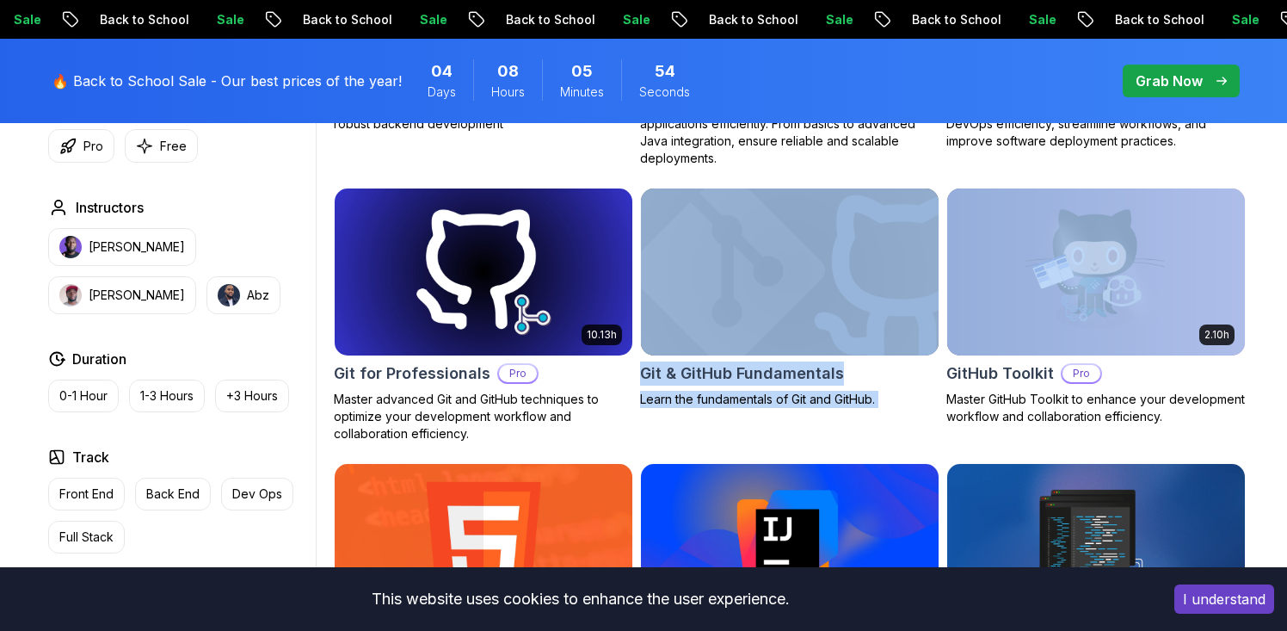
drag, startPoint x: 932, startPoint y: 425, endPoint x: 654, endPoint y: 199, distance: 358.4
click at [654, 199] on div "Git & GitHub Fundamentals Learn the fundamentals of Git and GitHub." at bounding box center [789, 315] width 299 height 255
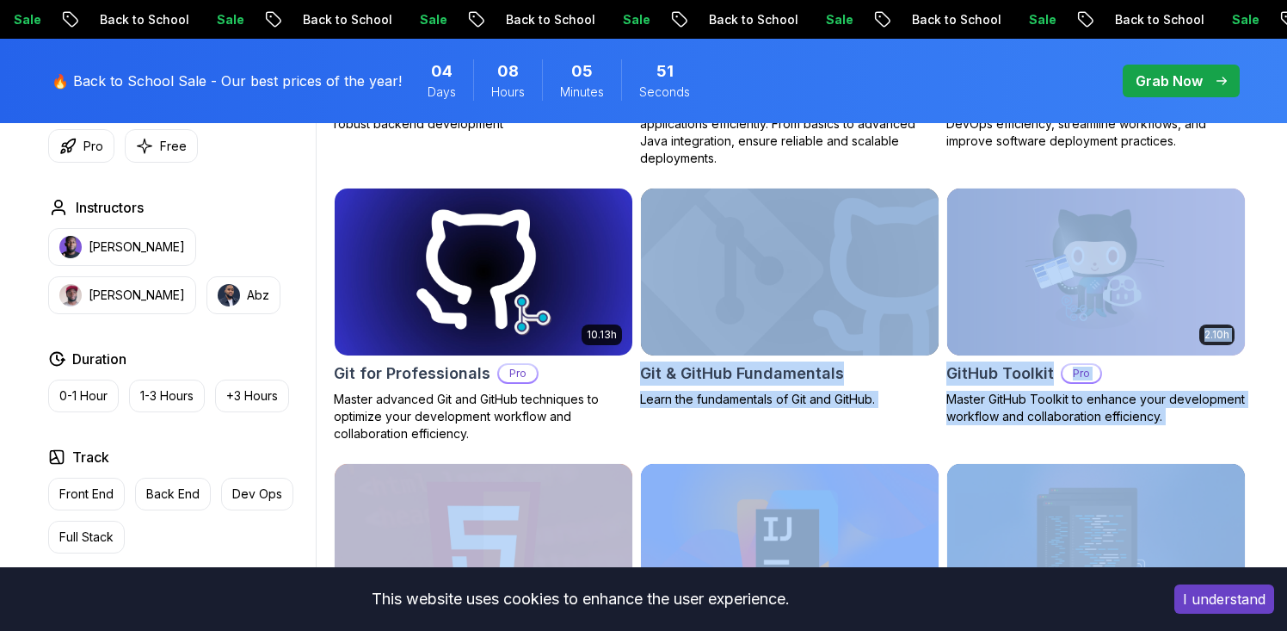
drag, startPoint x: 638, startPoint y: 192, endPoint x: 1007, endPoint y: 509, distance: 486.3
click at [938, 439] on div "Git & GitHub Fundamentals Learn the fundamentals of Git and GitHub." at bounding box center [789, 315] width 299 height 255
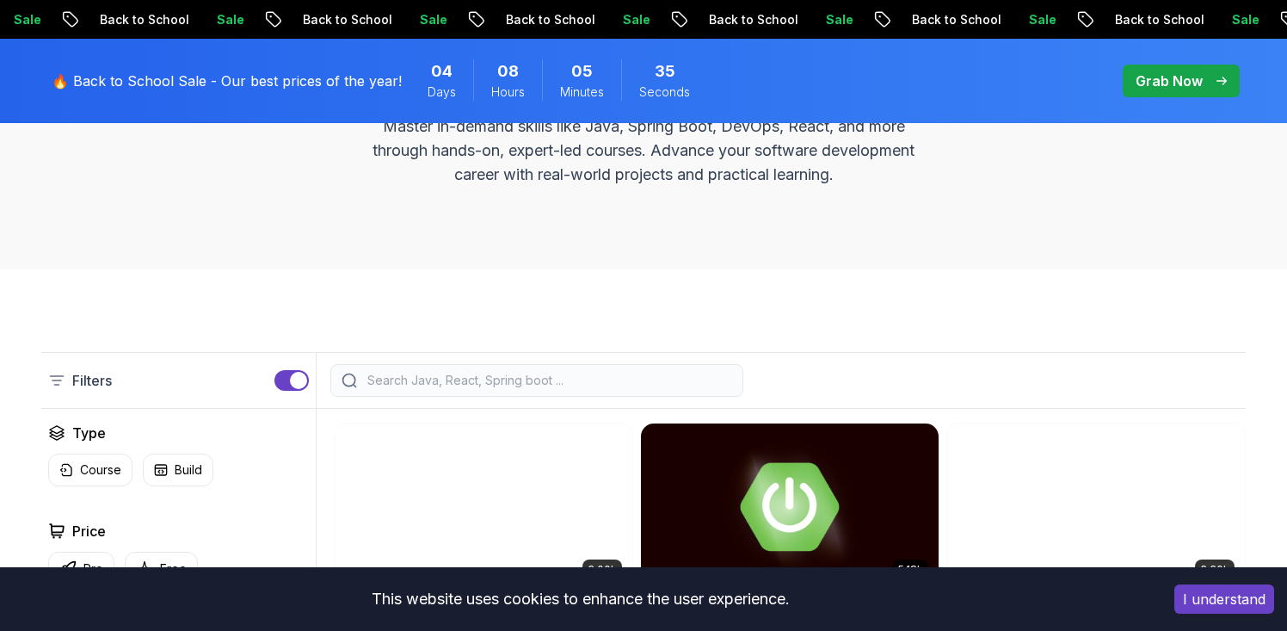
scroll to position [0, 0]
